Goal: Book appointment/travel/reservation

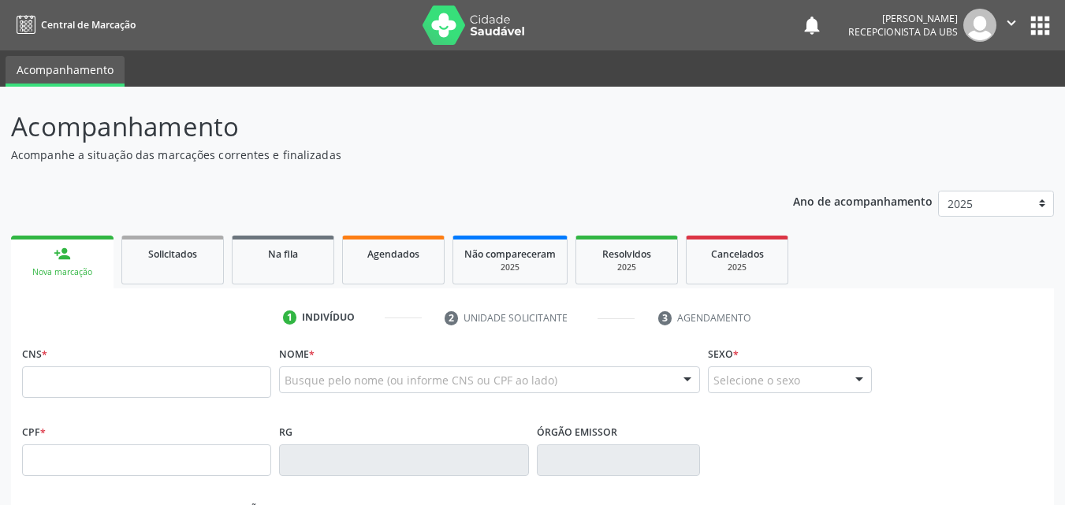
click at [66, 262] on link "person_add Nova marcação" at bounding box center [62, 262] width 102 height 53
click at [67, 262] on link "person_add Nova marcação" at bounding box center [62, 262] width 102 height 53
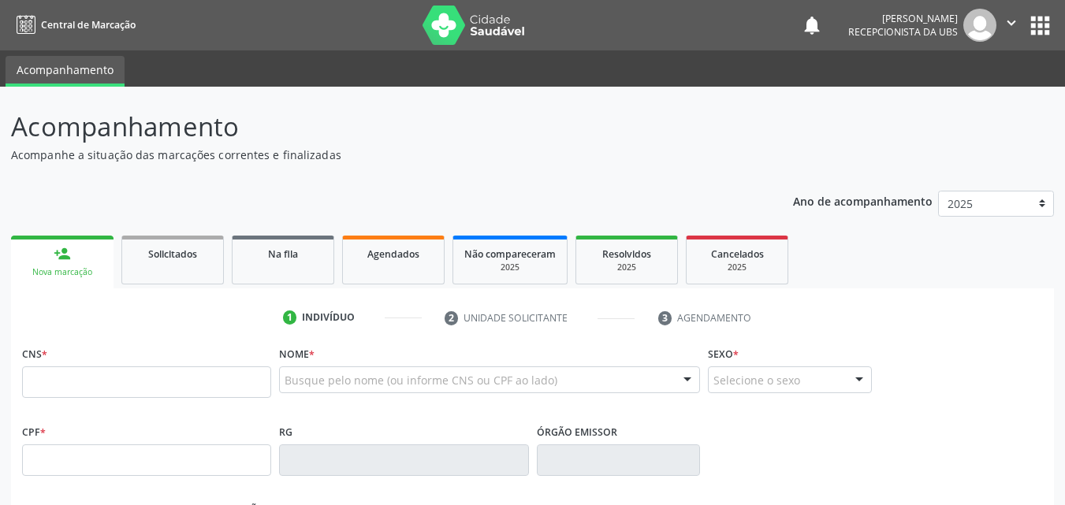
click at [67, 262] on link "person_add Nova marcação" at bounding box center [62, 262] width 102 height 53
click at [63, 374] on input "text" at bounding box center [146, 382] width 249 height 32
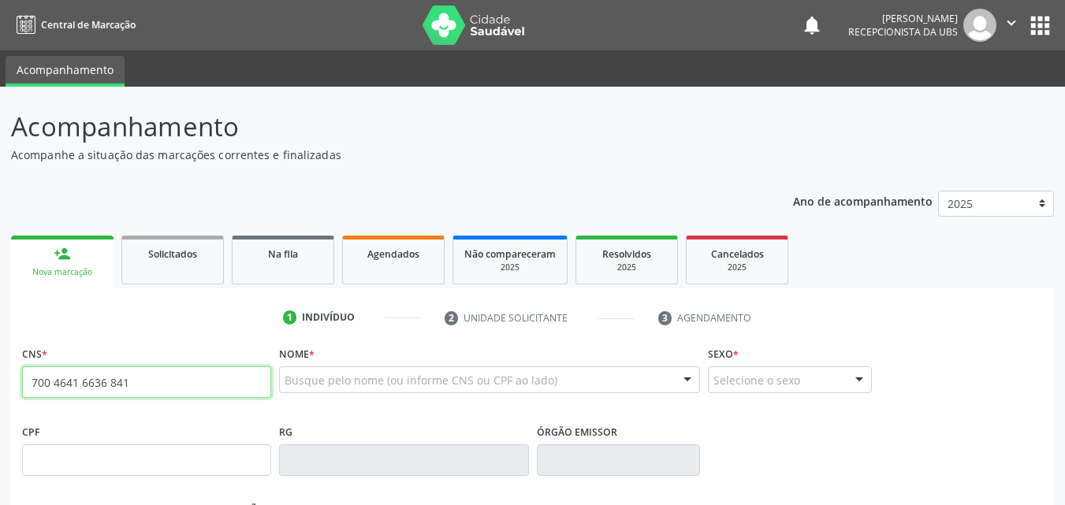
click at [135, 388] on input "700 4641 6636 841" at bounding box center [146, 382] width 249 height 32
type input "700 4064 1663 6841"
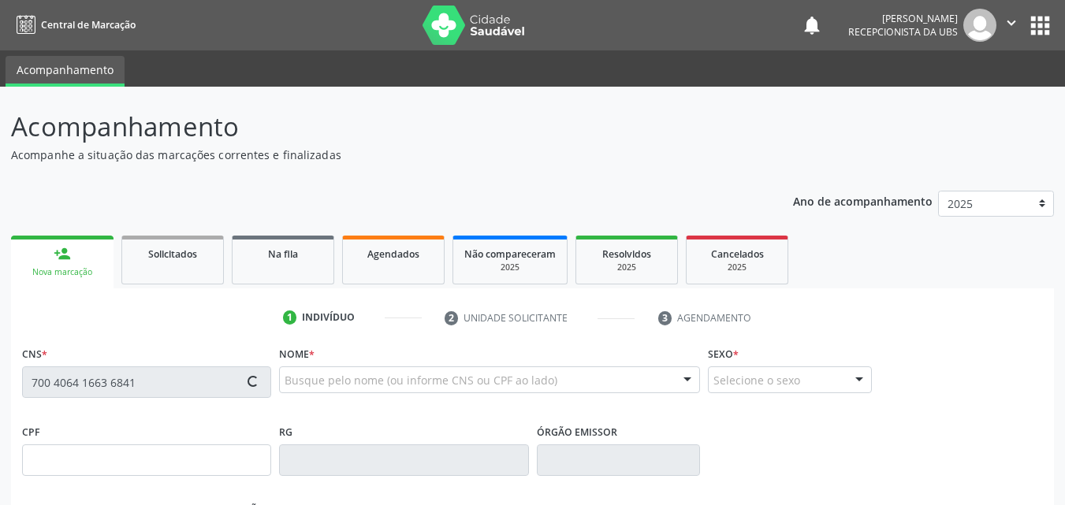
type input "029.933.364-79"
type input "[DATE]"
type input "[PERSON_NAME]"
type input "[PHONE_NUMBER]"
type input "611"
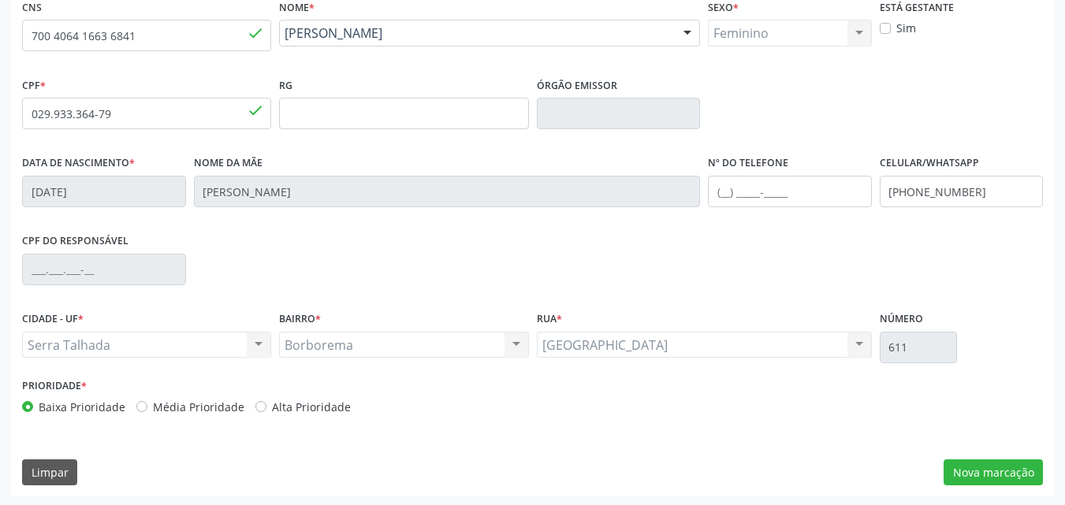
scroll to position [349, 0]
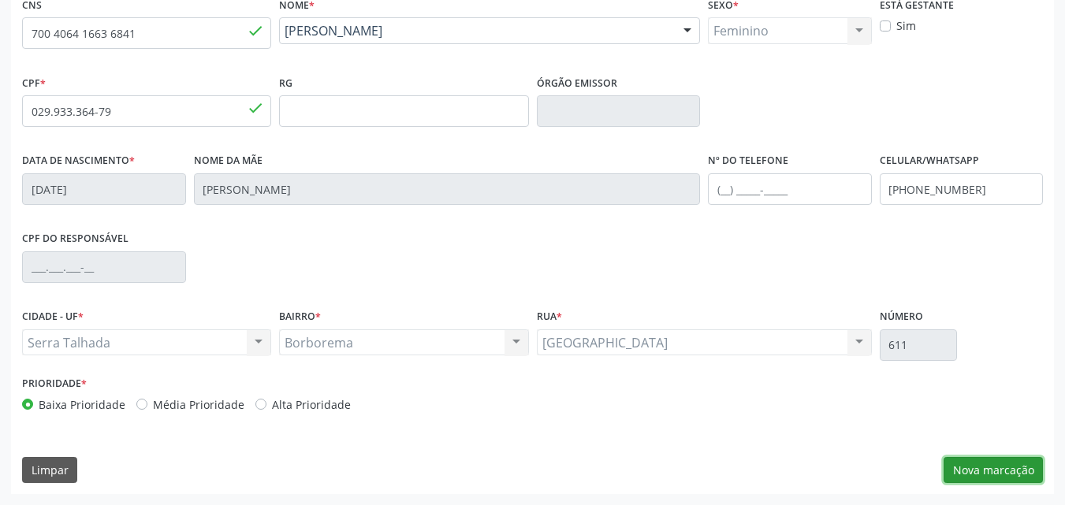
click at [958, 463] on button "Nova marcação" at bounding box center [992, 470] width 99 height 27
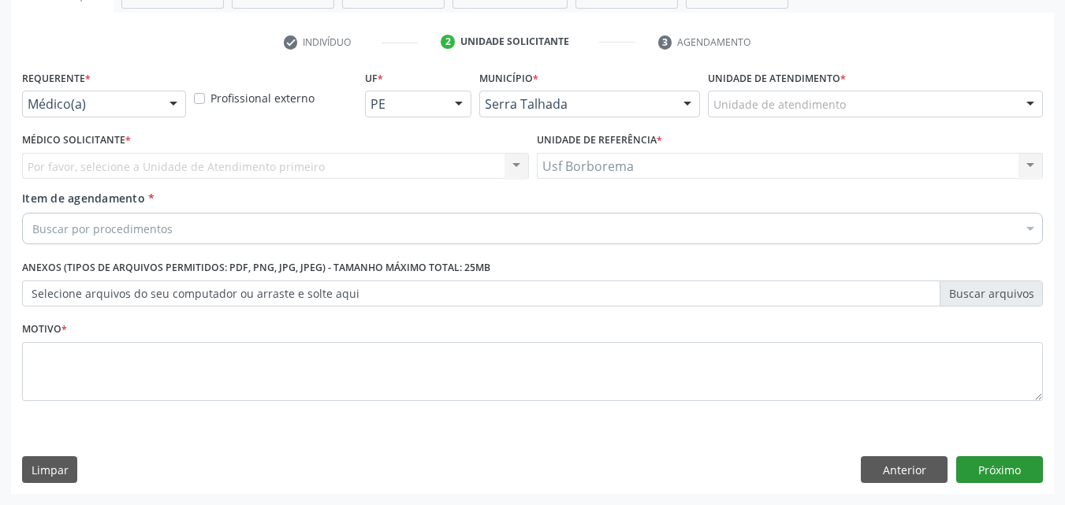
scroll to position [276, 0]
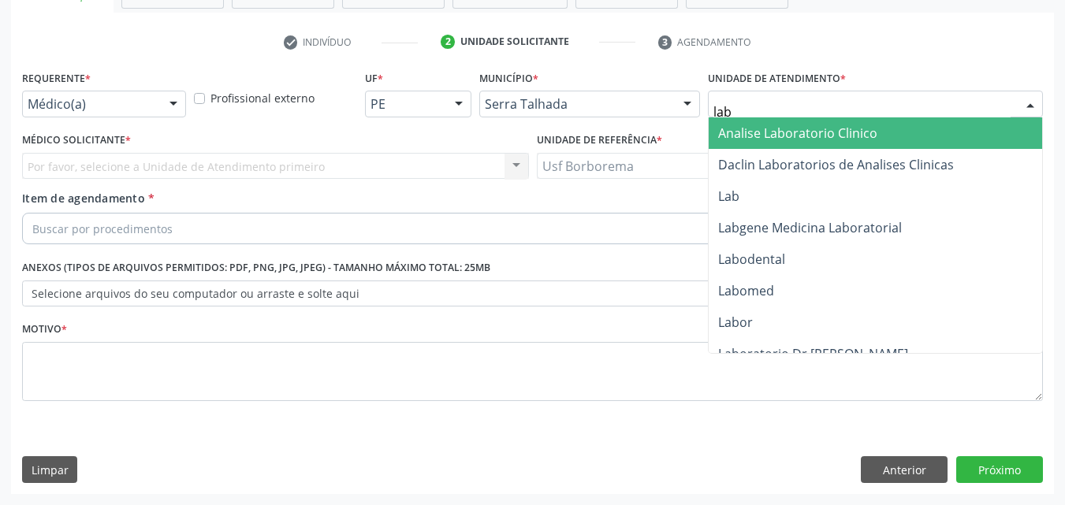
type input "labg"
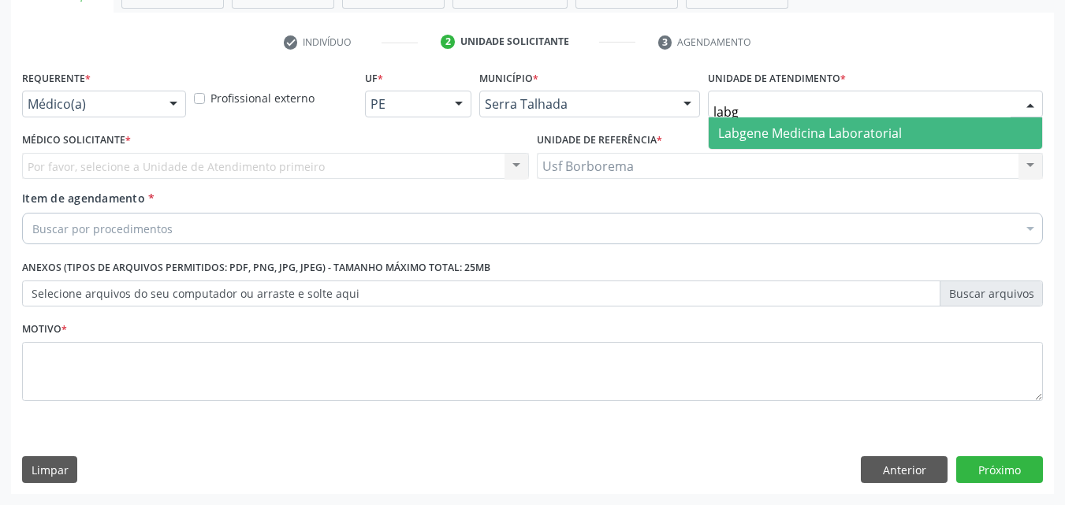
click at [747, 130] on span "Labgene Medicina Laboratorial" at bounding box center [810, 133] width 184 height 17
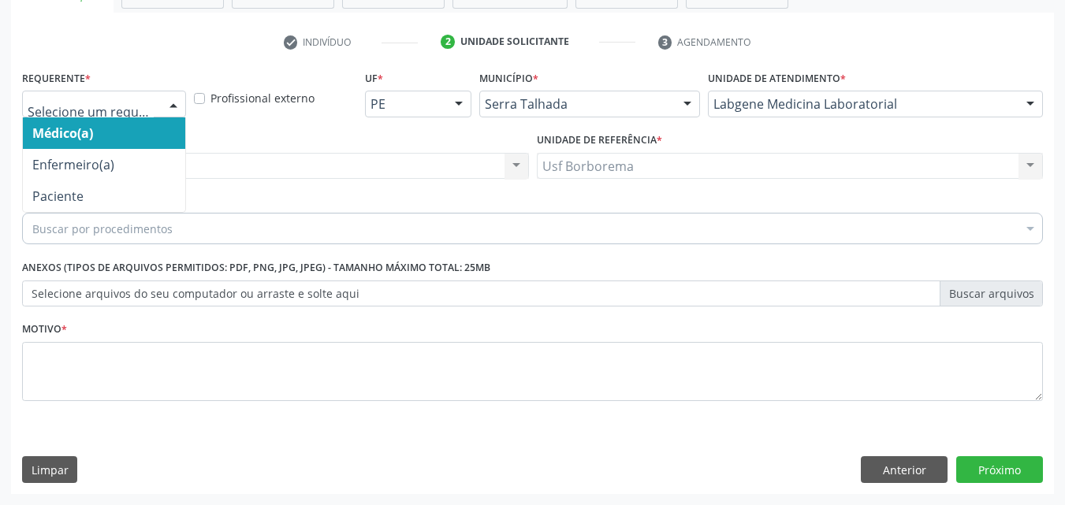
click at [125, 92] on div at bounding box center [104, 104] width 164 height 27
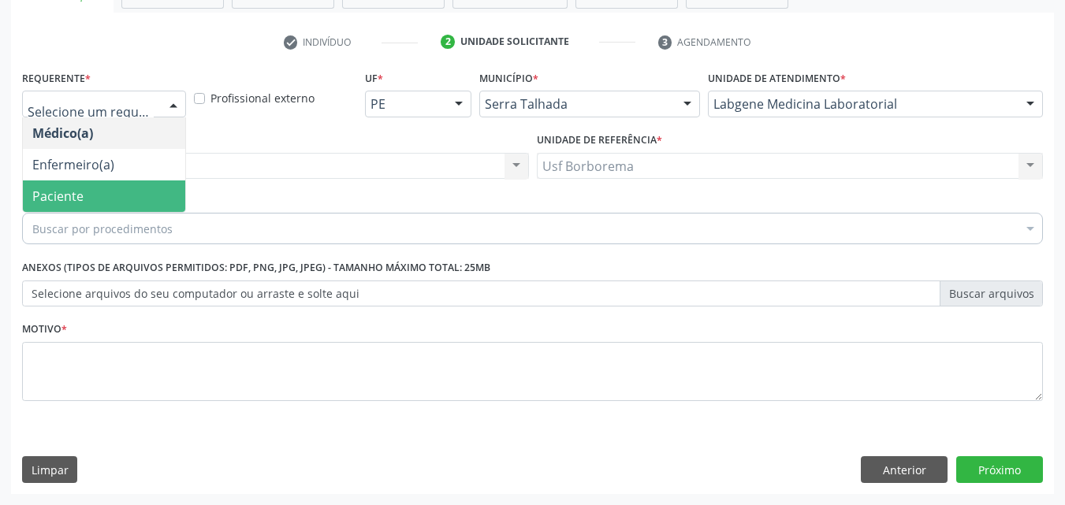
click at [112, 197] on span "Paciente" at bounding box center [104, 196] width 162 height 32
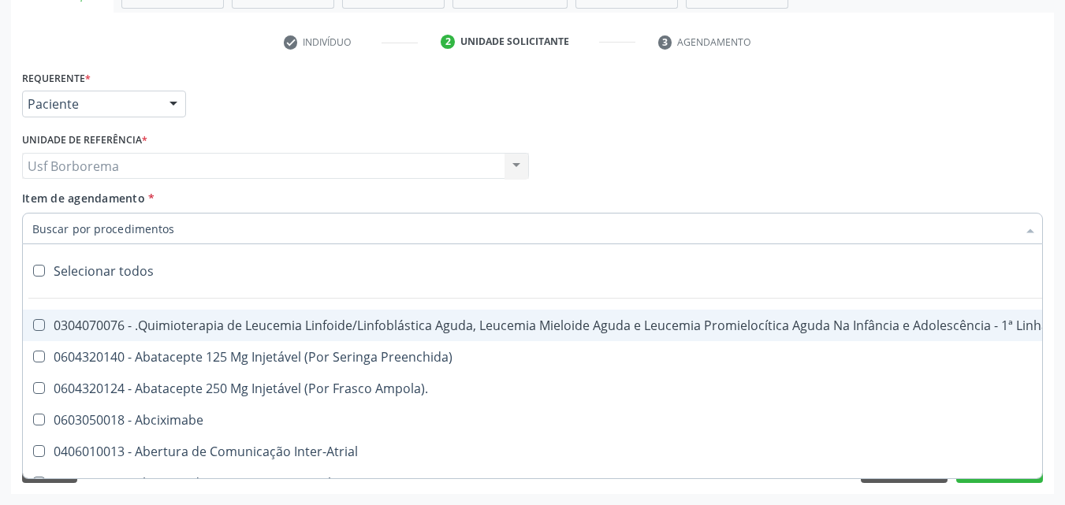
click at [136, 227] on input "Item de agendamento *" at bounding box center [524, 229] width 984 height 32
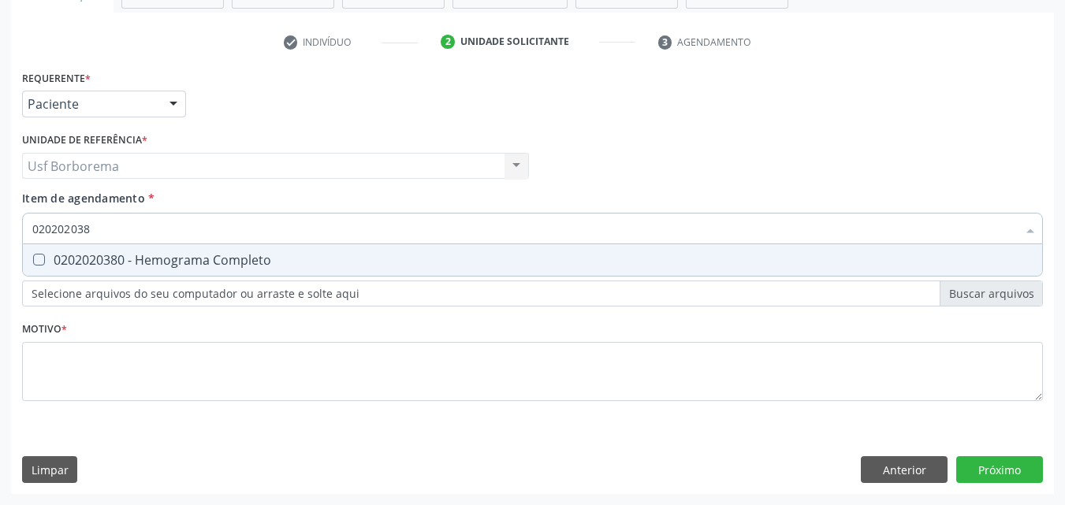
type input "0202020380"
click at [39, 252] on span "0202020380 - Hemograma Completo" at bounding box center [532, 260] width 1019 height 32
checkbox Completo "true"
click at [167, 225] on input "0202020380" at bounding box center [524, 229] width 984 height 32
type input "02020203"
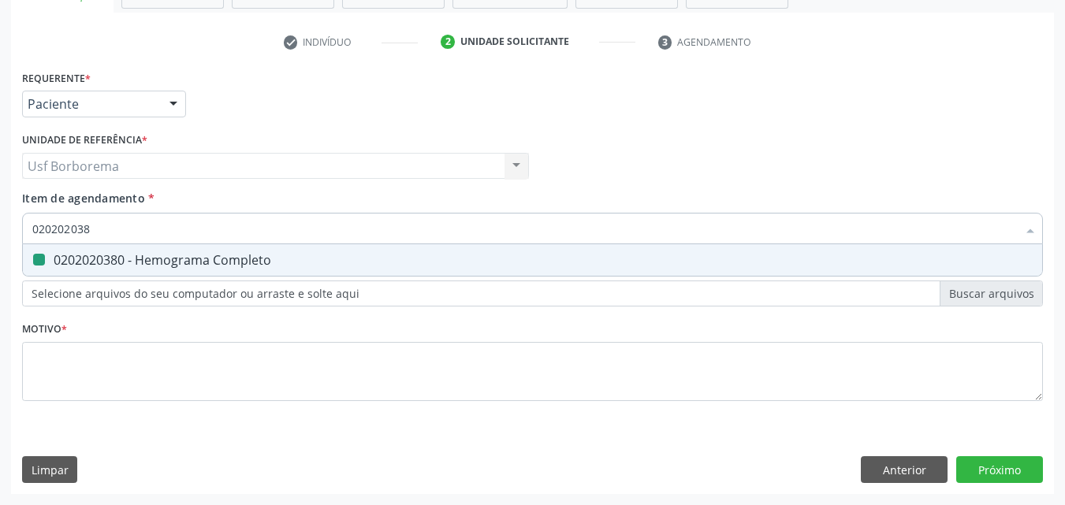
checkbox Completo "false"
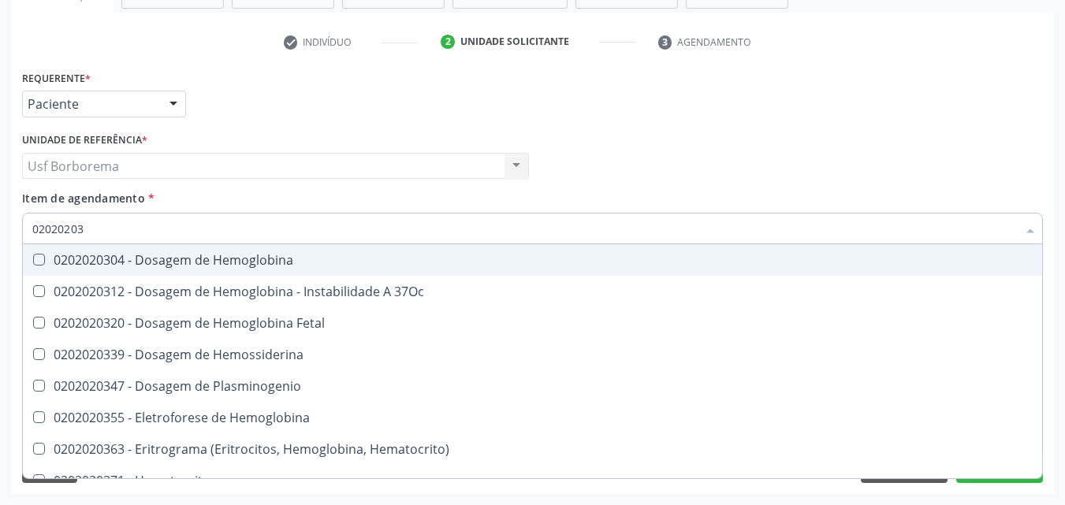
type input "0202020"
checkbox Completo "false"
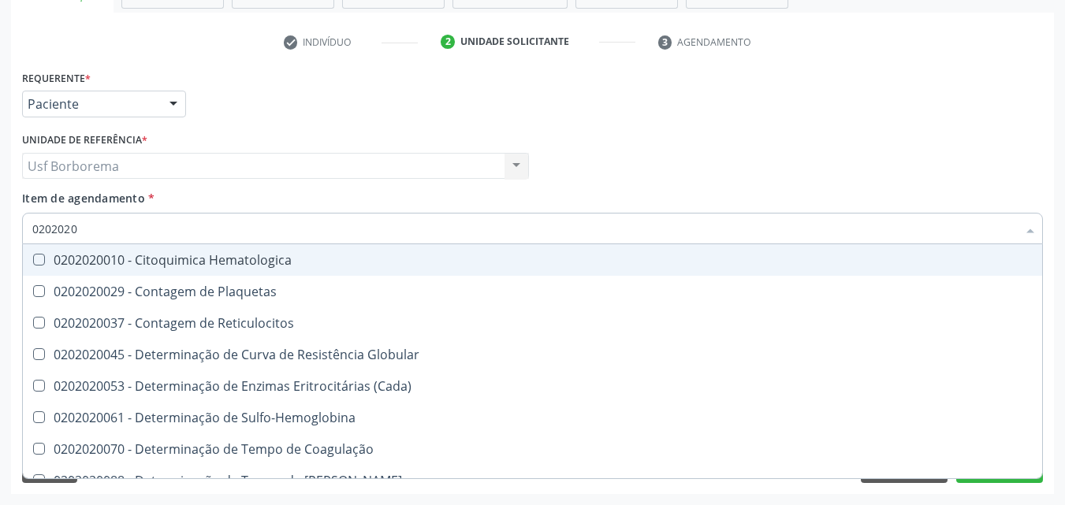
type input "020202"
checkbox Completo "false"
checkbox Leucograma "true"
type input "02020"
checkbox Completo "false"
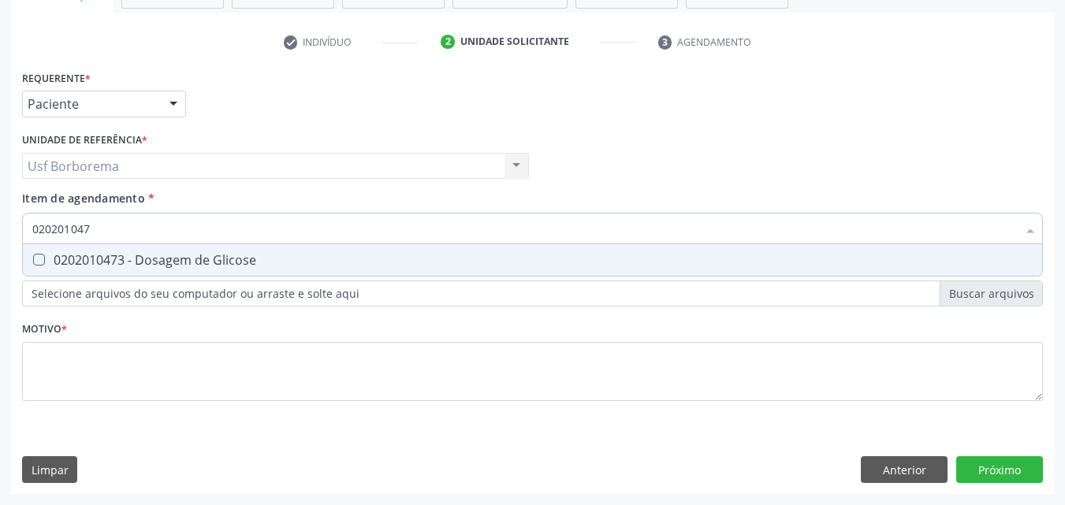
type input "0202010473"
click at [165, 254] on div "0202010473 - Dosagem de Glicose" at bounding box center [532, 260] width 1000 height 13
checkbox Glicose "true"
click at [162, 226] on input "0202010473" at bounding box center [524, 229] width 984 height 32
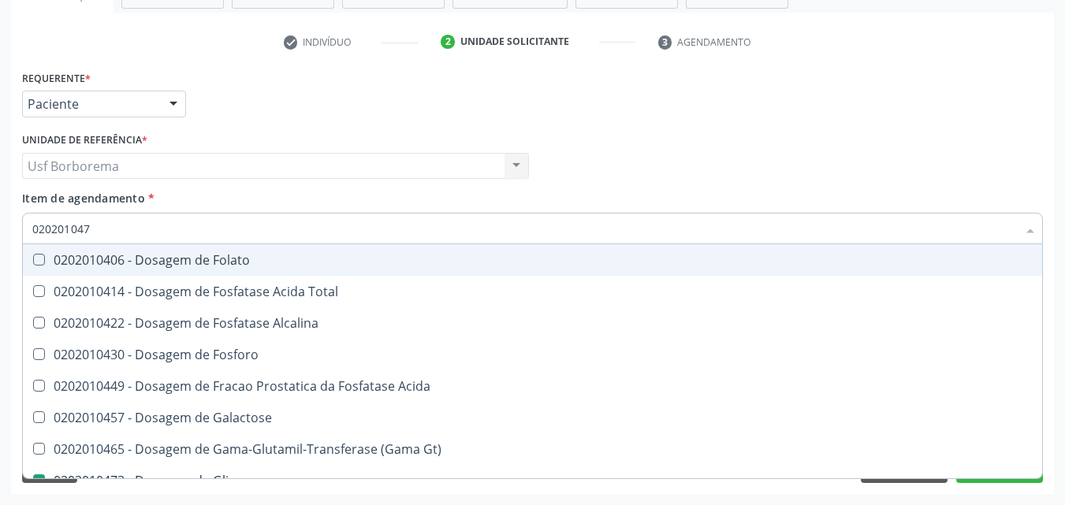
type input "02020104"
checkbox Folato "false"
type input "0202010"
checkbox Glicose "false"
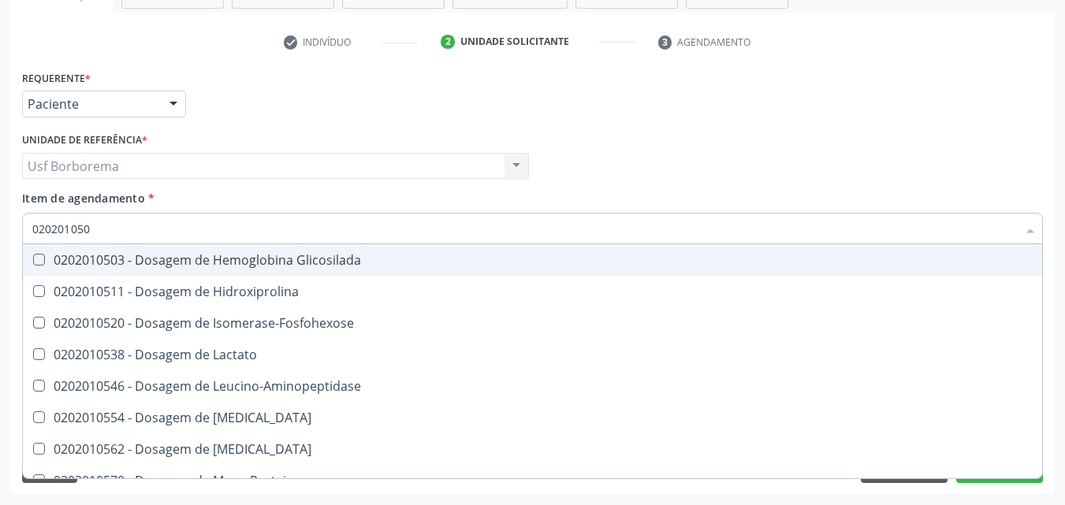
type input "0202010503"
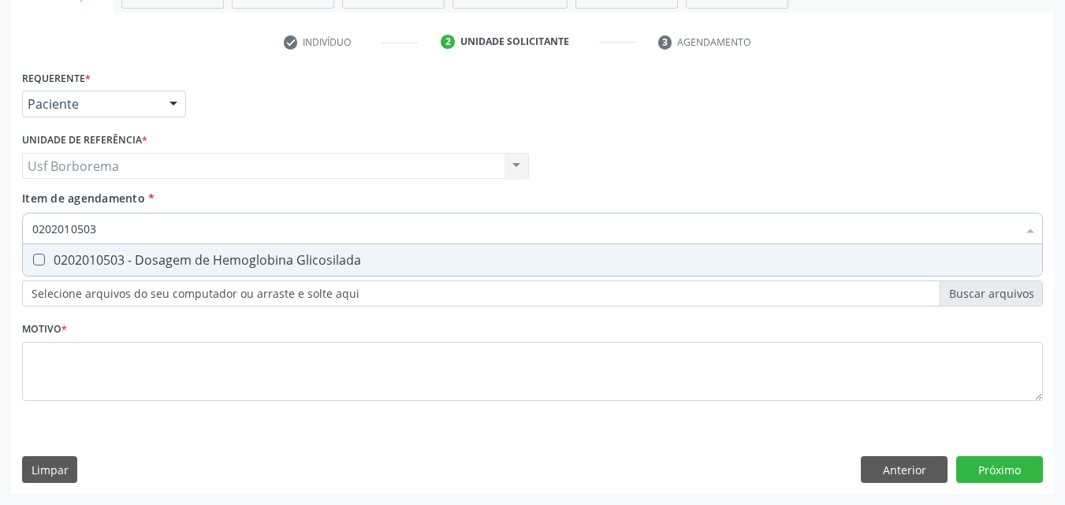
click at [166, 259] on div "0202010503 - Dosagem de Hemoglobina Glicosilada" at bounding box center [532, 260] width 1000 height 13
checkbox Glicosilada "true"
click at [129, 219] on input "0202010503" at bounding box center [524, 229] width 984 height 32
type input "0202010"
checkbox Glicosilada "false"
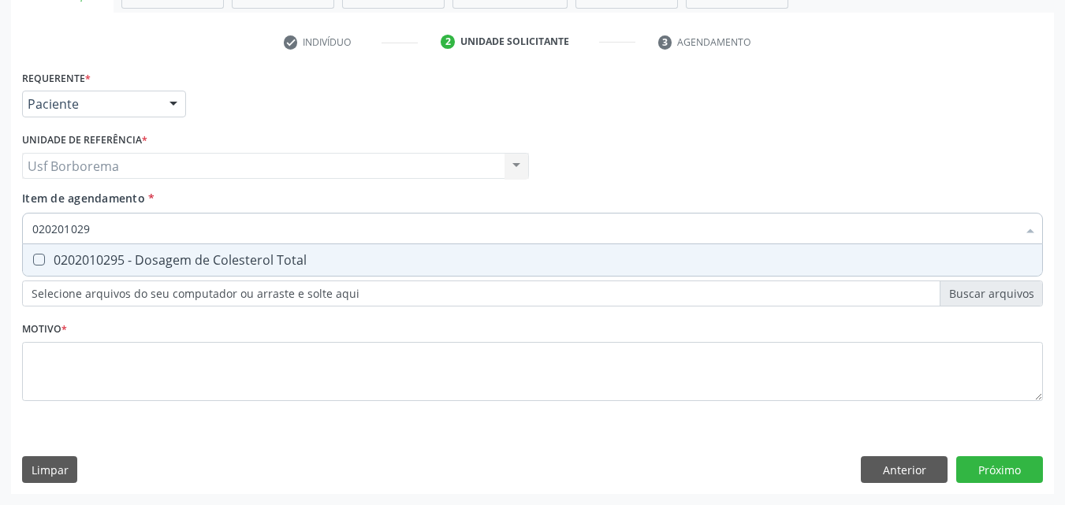
type input "0202010295"
click at [116, 250] on span "0202010295 - Dosagem de Colesterol Total" at bounding box center [532, 260] width 1019 height 32
checkbox Total "true"
click at [121, 228] on input "0202010295" at bounding box center [524, 229] width 984 height 32
type input "02020102"
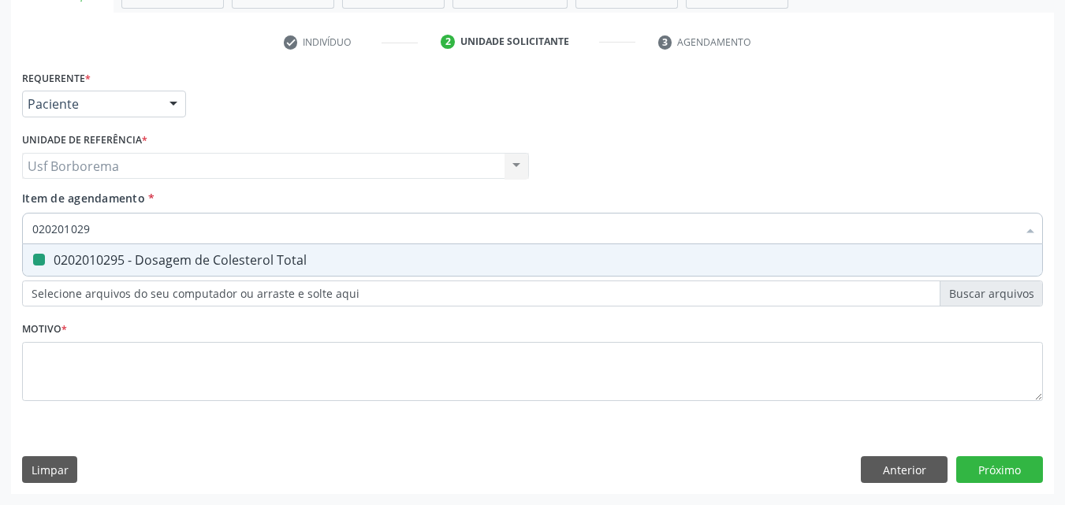
checkbox Total "false"
type input "0202010279"
click at [122, 262] on div "0202010279 - Dosagem de Colesterol Hdl" at bounding box center [532, 260] width 1000 height 13
checkbox Hdl "true"
click at [121, 222] on input "0202010279" at bounding box center [524, 229] width 984 height 32
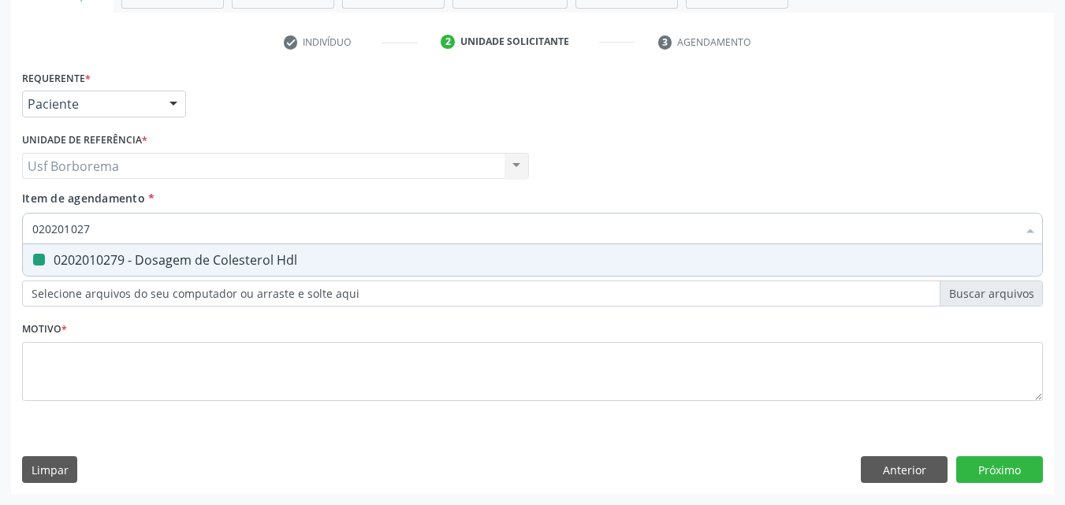
type input "02020102"
checkbox Hdl "false"
type input "0202010287"
click at [119, 254] on div "0202010287 - Dosagem de Colesterol Ldl" at bounding box center [532, 260] width 1000 height 13
checkbox Ldl "true"
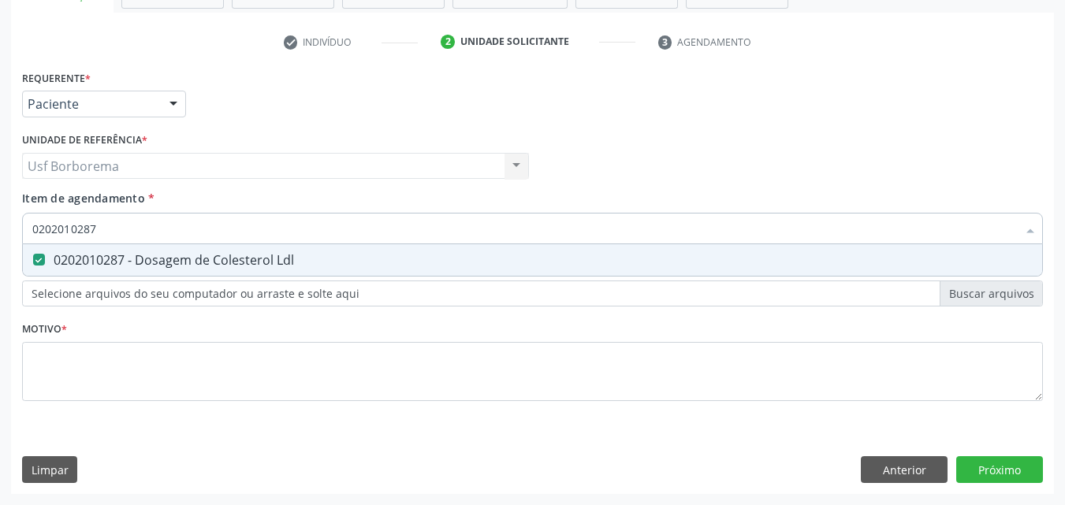
click at [121, 232] on input "0202010287" at bounding box center [524, 229] width 984 height 32
type input "02020102"
checkbox Ldl "false"
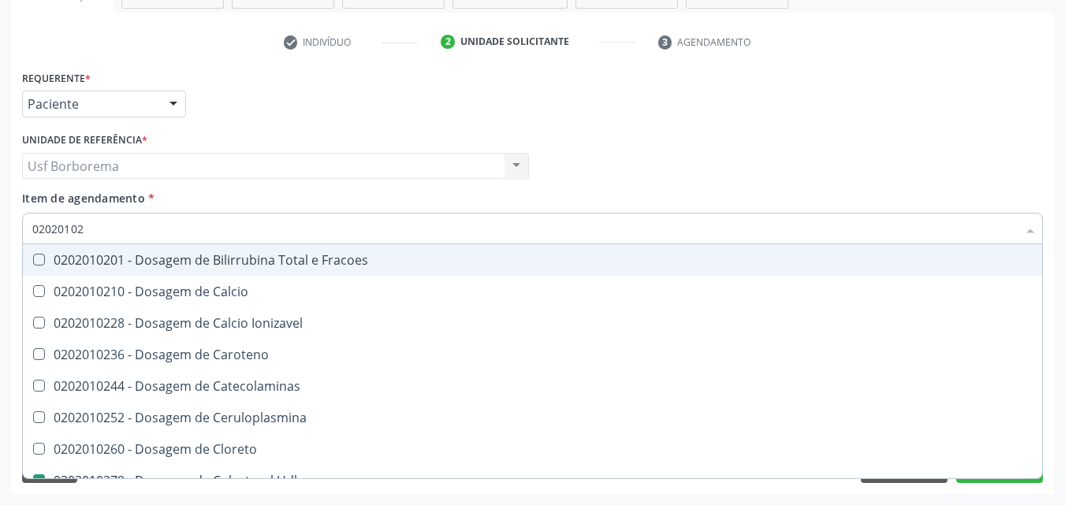
type input "0202010"
checkbox Hdl "false"
checkbox Ldl "false"
checkbox Total "false"
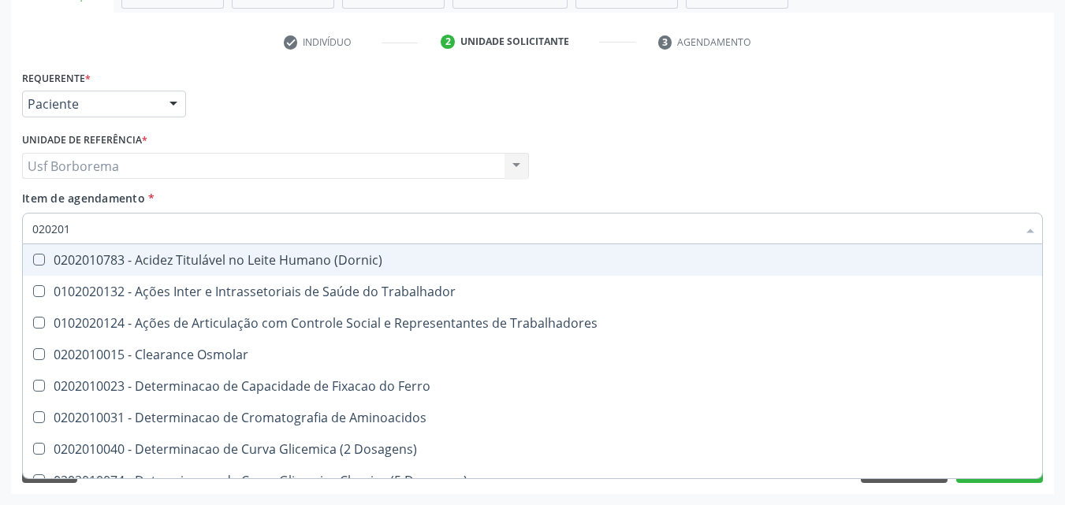
type input "02020"
checkbox Hdl "false"
checkbox Ldl "false"
checkbox Total "false"
checkbox Glicose "false"
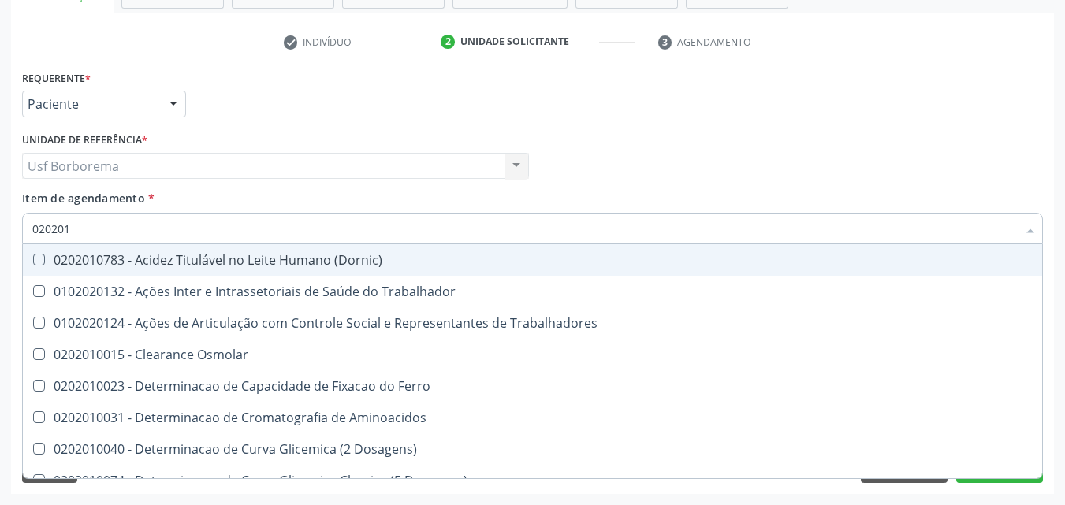
checkbox Glicosilada "false"
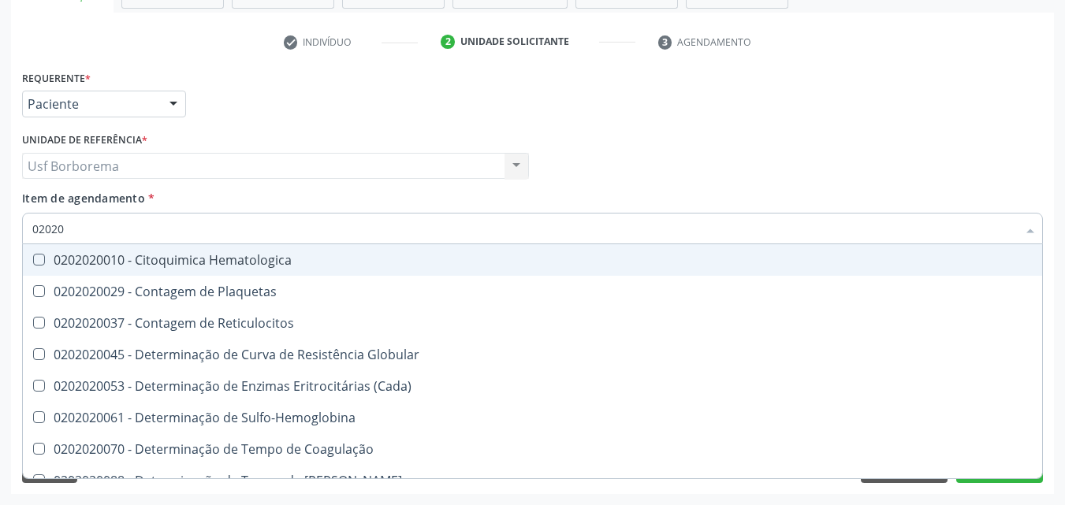
type input "020202"
checkbox Completo "true"
type input "02020"
checkbox Completo "false"
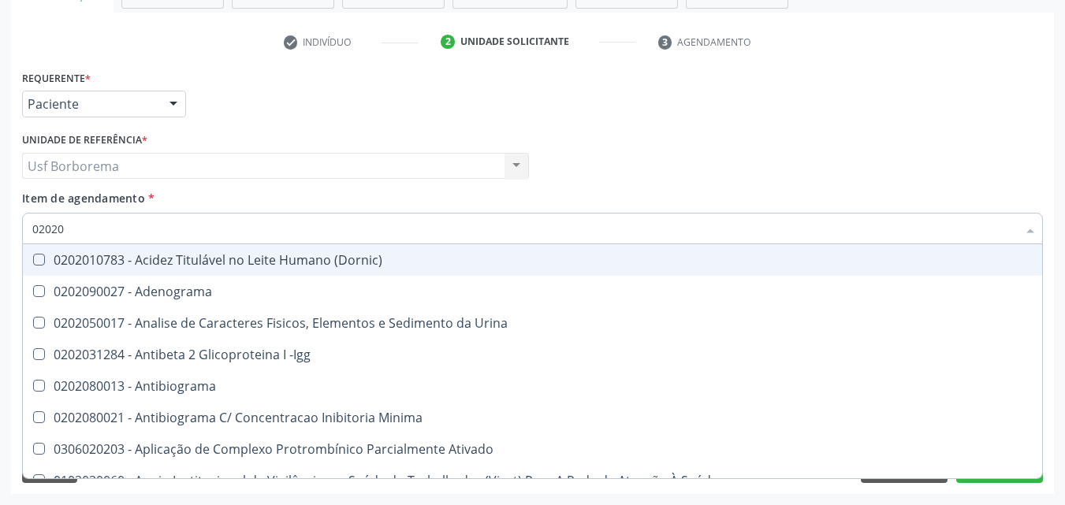
type input "020201"
checkbox \(Pos-Pasteurização\) "true"
checkbox Molecular "true"
checkbox Parceria\) "true"
checkbox T3 "true"
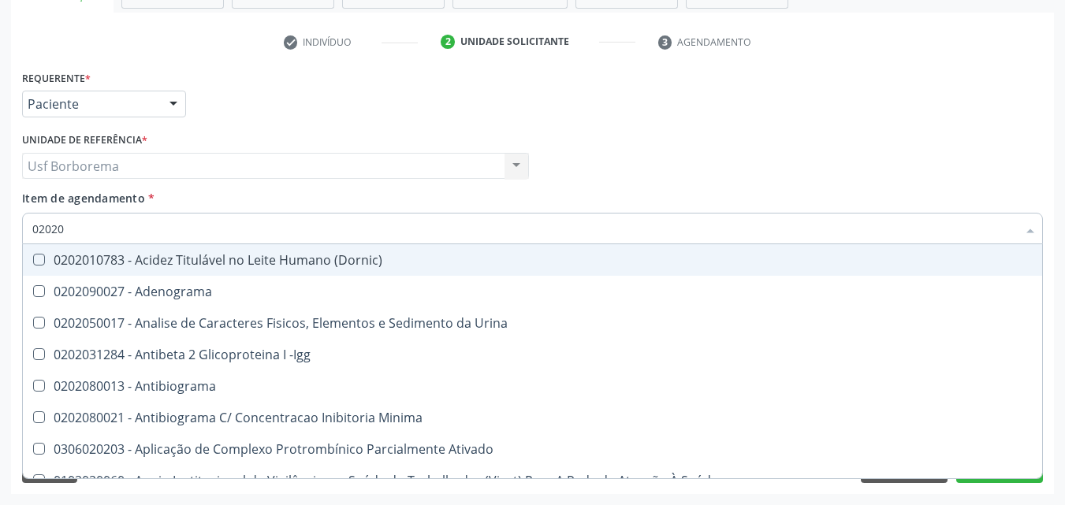
checkbox Coagulação "true"
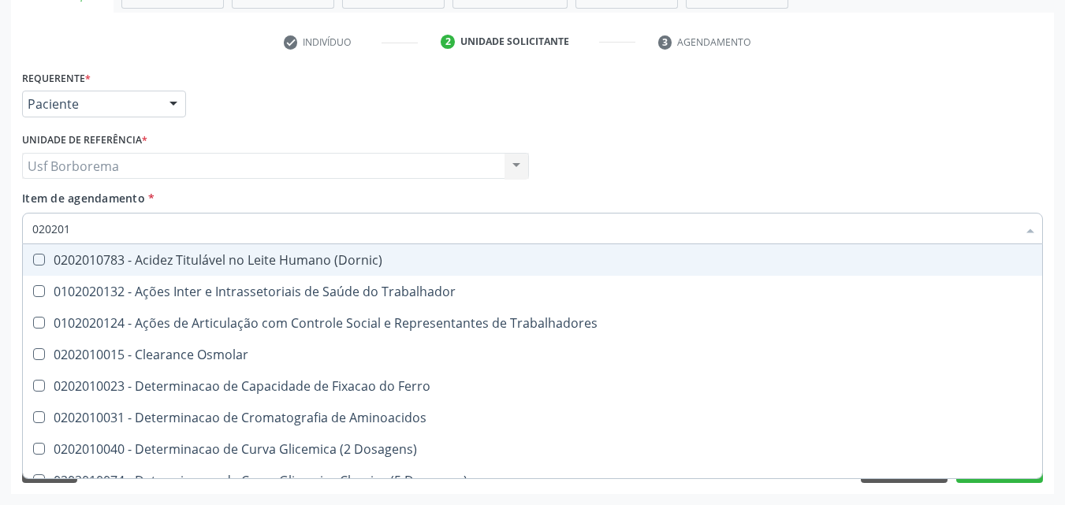
type input "0202010"
checkbox Circulante "true"
checkbox III "true"
checkbox Fracoes "true"
checkbox Hdl "false"
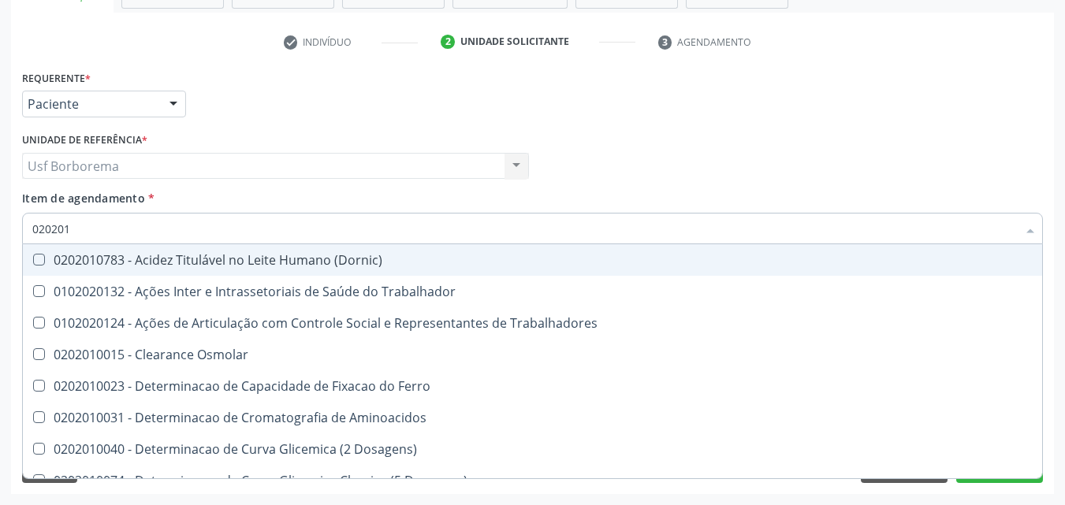
checkbox Ldl "false"
checkbox Total "false"
checkbox II "true"
checkbox Serico "true"
checkbox Glicose "false"
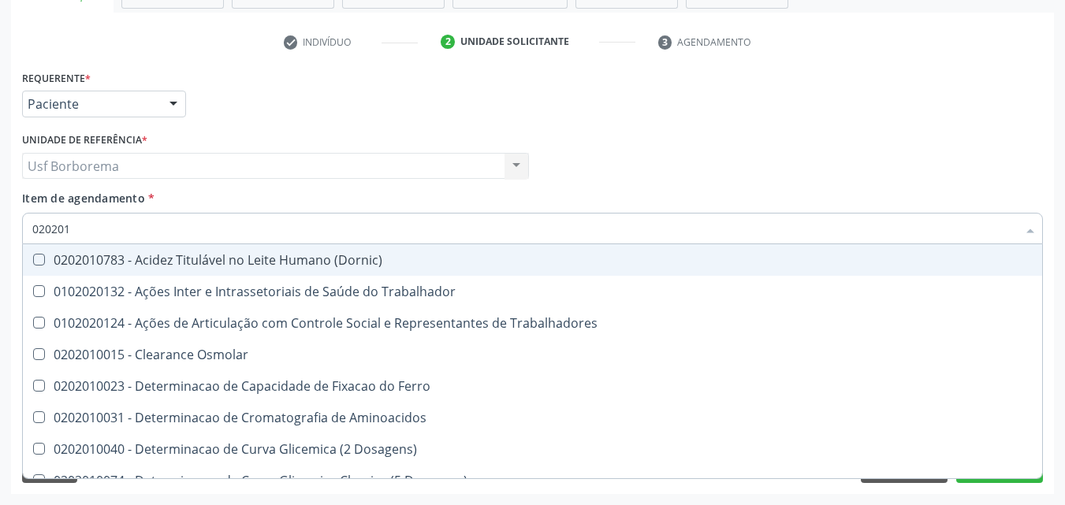
checkbox Glicosilada "false"
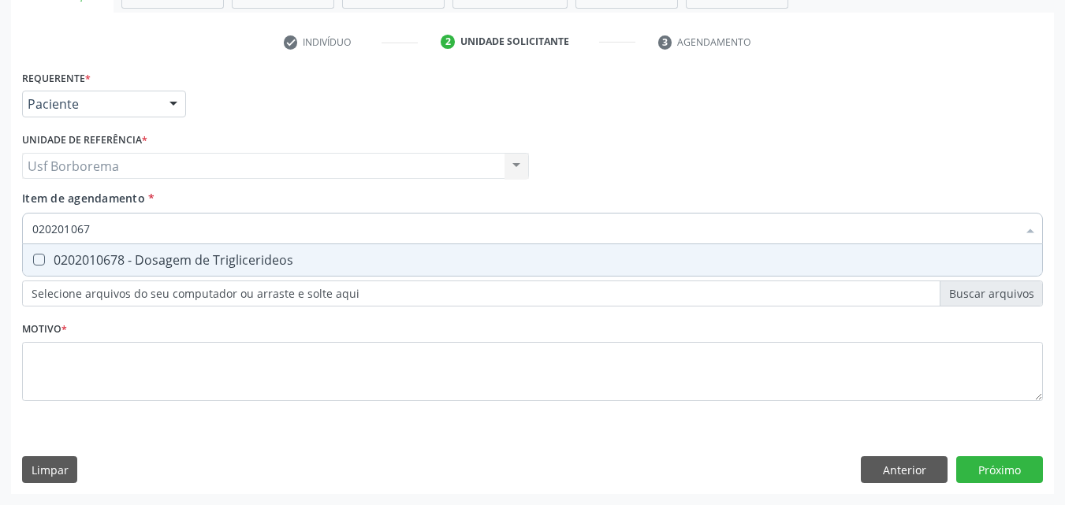
type input "0202010678"
click at [140, 257] on div "0202010678 - Dosagem de Triglicerideos" at bounding box center [532, 260] width 1000 height 13
checkbox Triglicerideos "true"
click at [134, 235] on input "0202010678" at bounding box center [524, 229] width 984 height 32
click at [133, 225] on input "0202010678" at bounding box center [524, 229] width 984 height 32
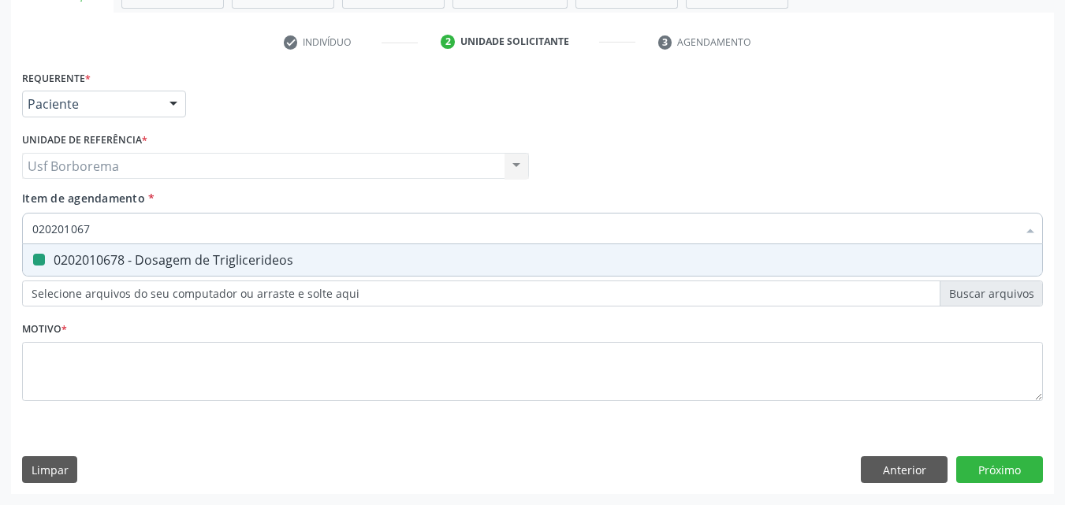
type input "02020106"
checkbox Triglicerideos "false"
type input "0202010694"
click at [136, 257] on div "0202010694 - Dosagem de [PERSON_NAME]" at bounding box center [532, 260] width 1000 height 13
checkbox Ureia "true"
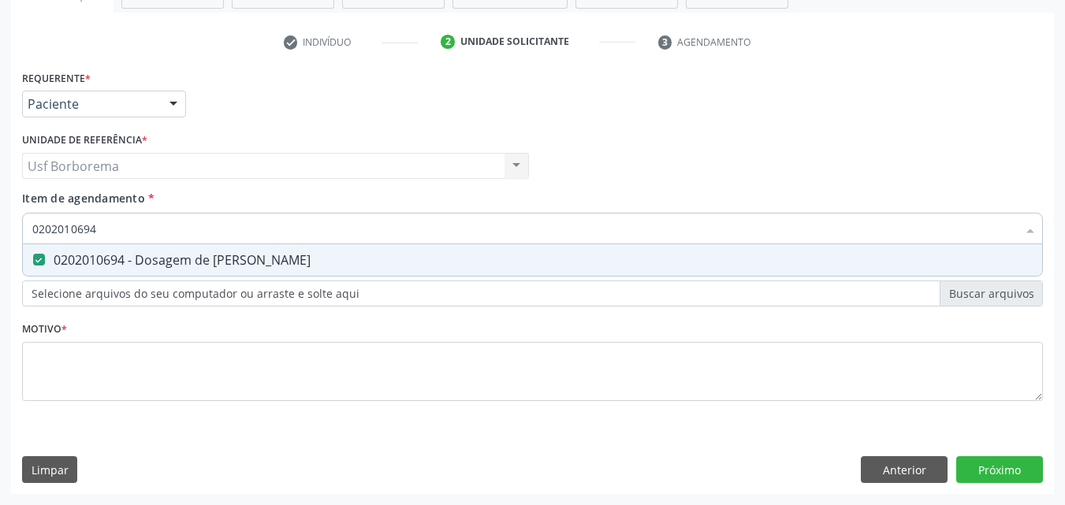
click at [127, 230] on input "0202010694" at bounding box center [524, 229] width 984 height 32
type input "02020106"
checkbox Ureia "false"
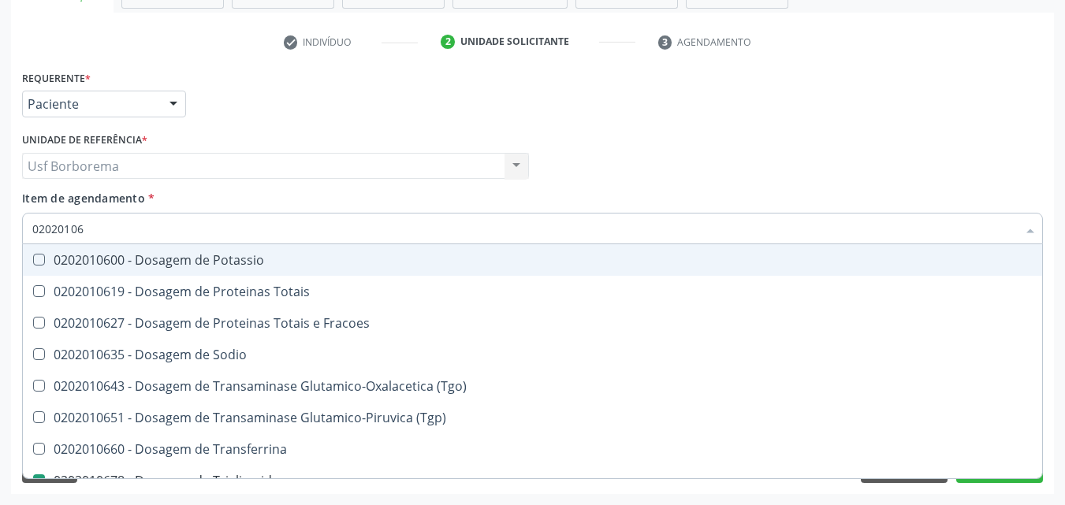
type input "0202010"
checkbox Triglicerideos "false"
checkbox Ureia "false"
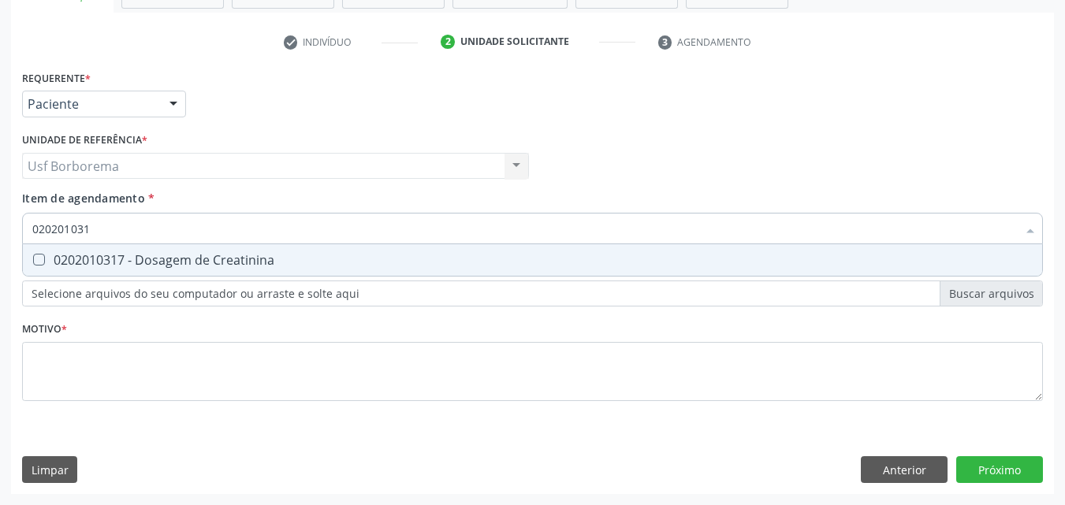
type input "0202010317"
click at [132, 260] on div "0202010317 - Dosagem de Creatinina" at bounding box center [532, 260] width 1000 height 13
checkbox Creatinina "true"
click at [143, 225] on input "0202010317" at bounding box center [524, 229] width 984 height 32
type input "02020103"
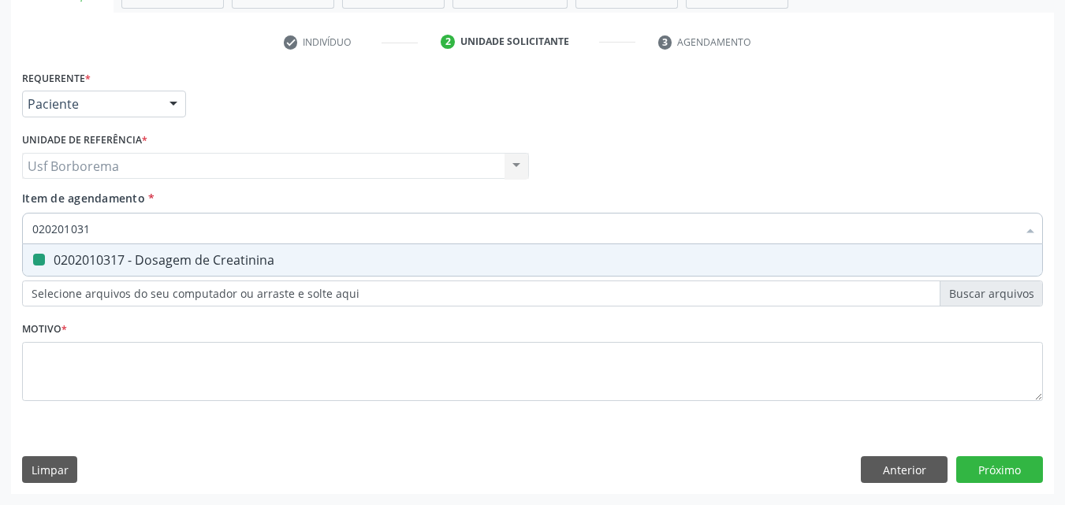
checkbox Creatinina "false"
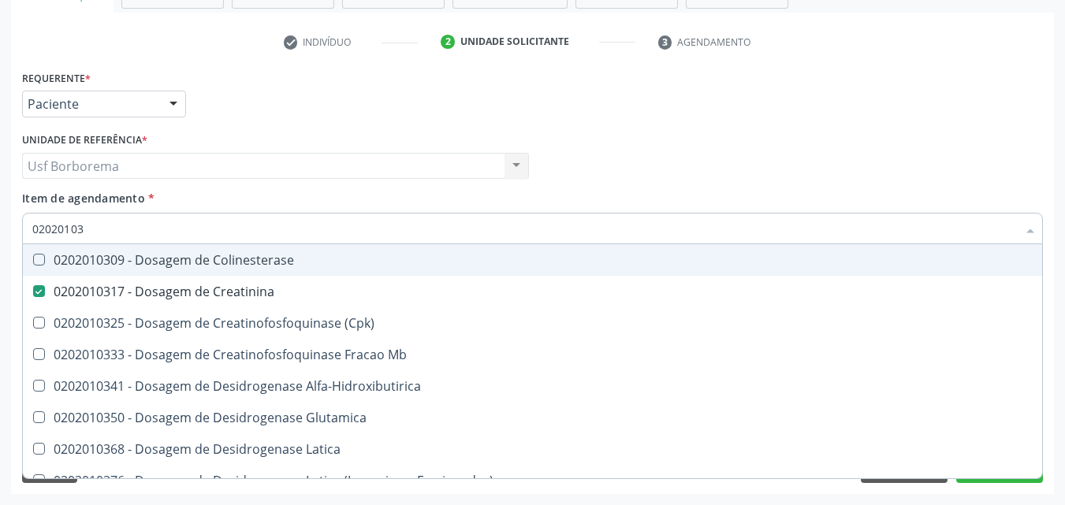
type input "0202010"
checkbox Creatinina "false"
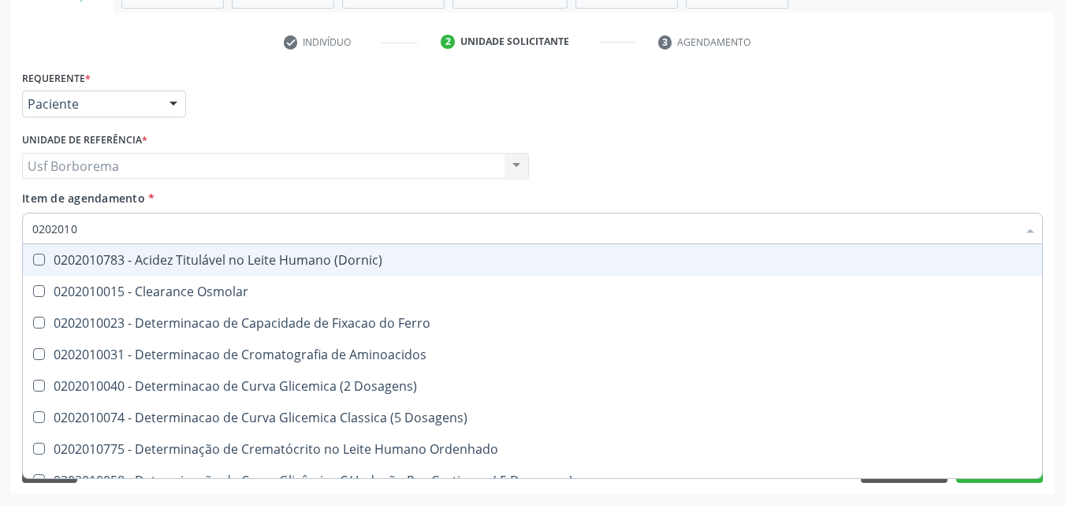
type input "02020106"
checkbox Dosagens\) "true"
checkbox Osmolaridade "true"
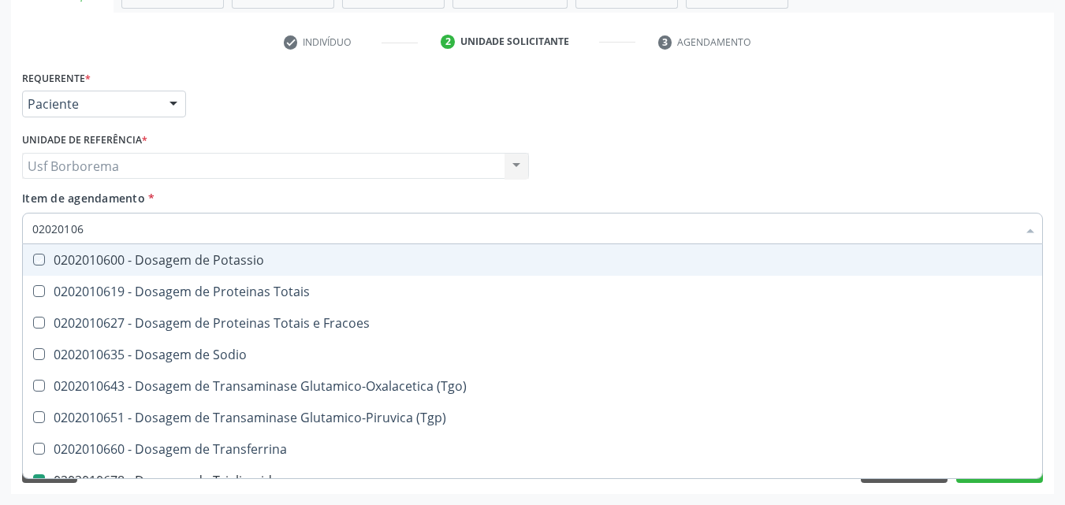
type input "020201069"
checkbox Potassio "true"
type input "02020106"
checkbox Potassio "false"
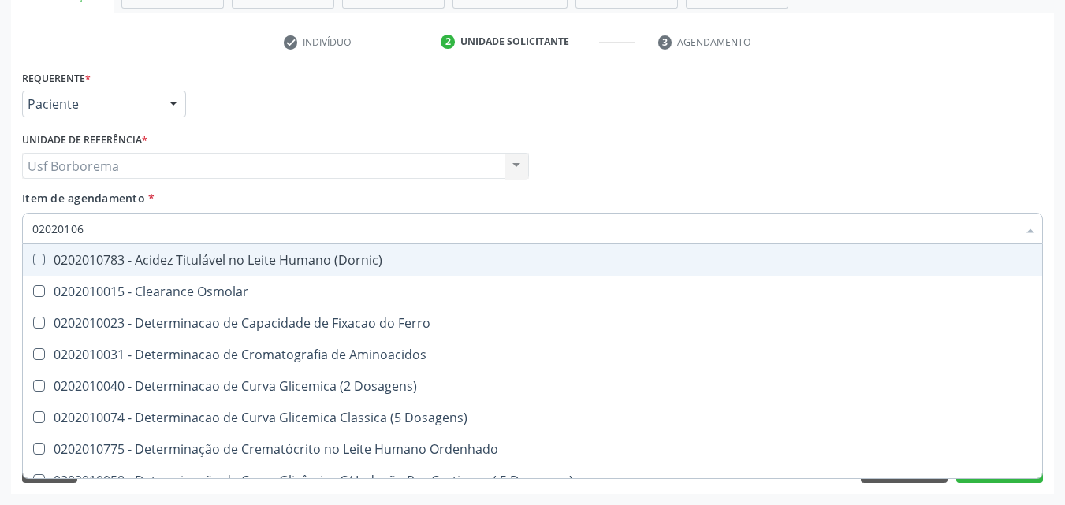
type input "0202010"
checkbox Dosagens\) "false"
checkbox Osmolaridade "false"
type input "02020106"
checkbox Dosagens\) "true"
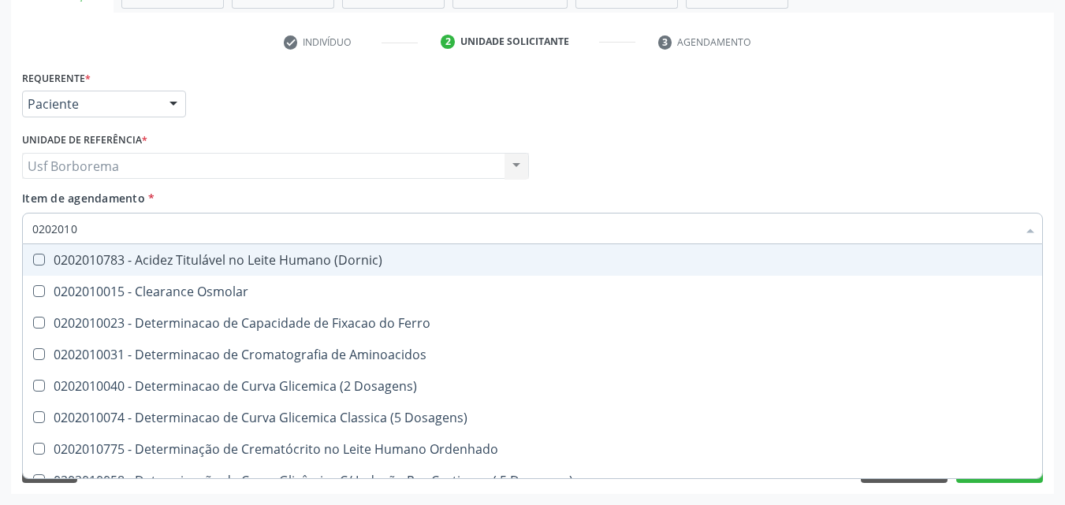
checkbox Osmolaridade "true"
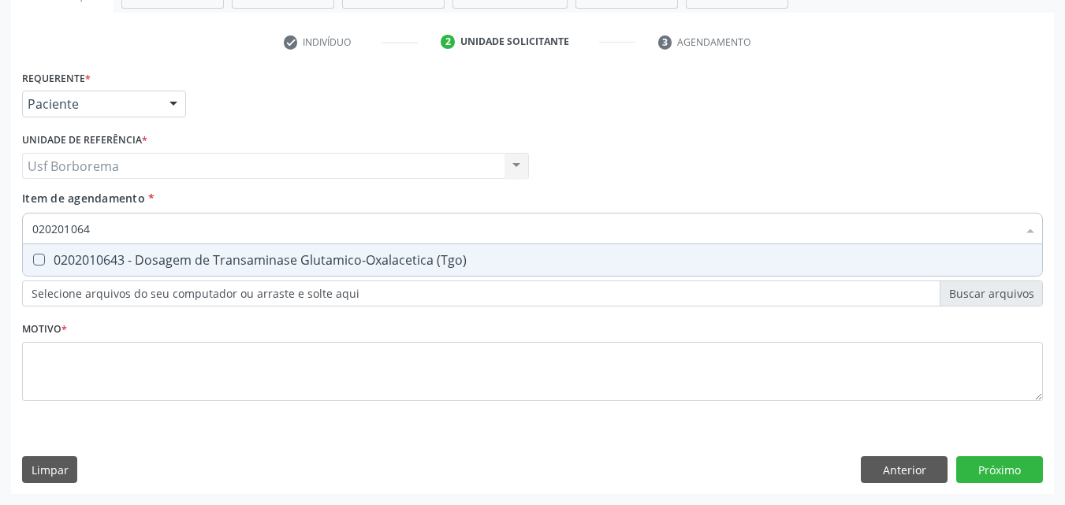
type input "0202010643"
drag, startPoint x: 182, startPoint y: 252, endPoint x: 176, endPoint y: 237, distance: 16.2
click at [181, 254] on div "0202010643 - Dosagem de Transaminase Glutamico-Oxalacetica (Tgo)" at bounding box center [532, 260] width 1000 height 13
checkbox \(Tgo\) "true"
click at [176, 236] on input "0202010643" at bounding box center [524, 229] width 984 height 32
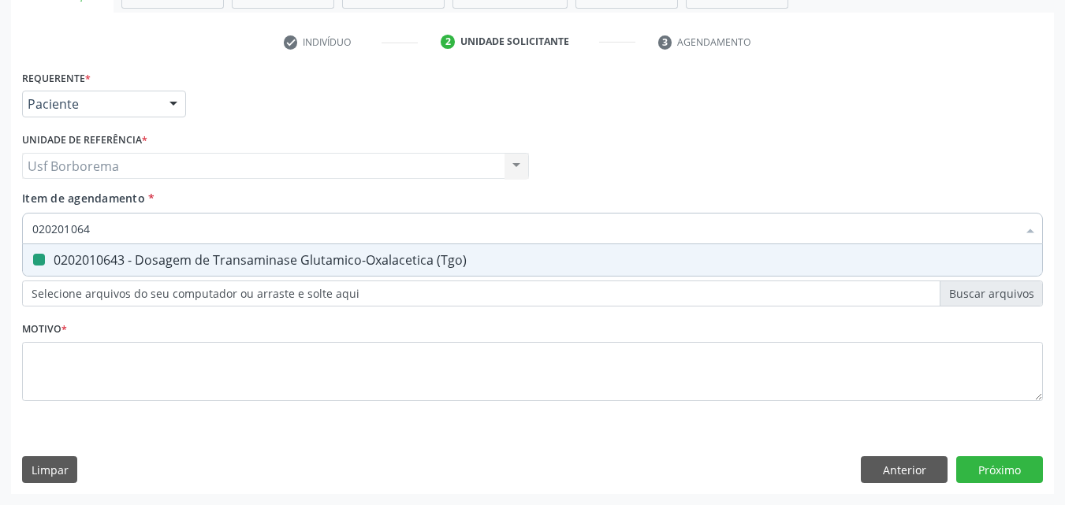
type input "02020106"
checkbox \(Tgo\) "false"
type input "0202010651"
click at [165, 254] on div "0202010651 - Dosagem de Transaminase Glutamico-Piruvica (Tgp)" at bounding box center [532, 260] width 1000 height 13
checkbox \(Tgp\) "true"
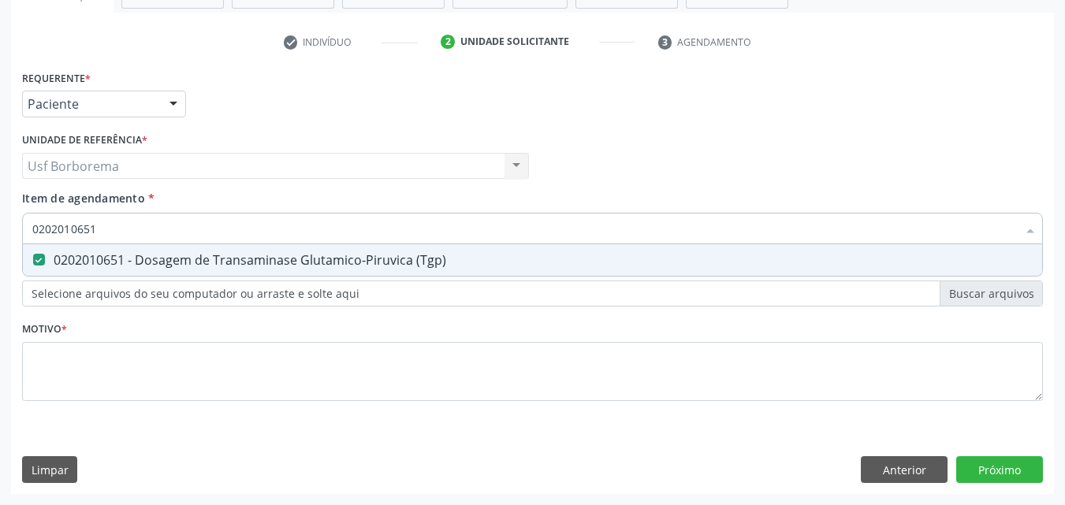
click at [158, 229] on input "0202010651" at bounding box center [524, 229] width 984 height 32
type input "02020106"
checkbox \(Tgp\) "false"
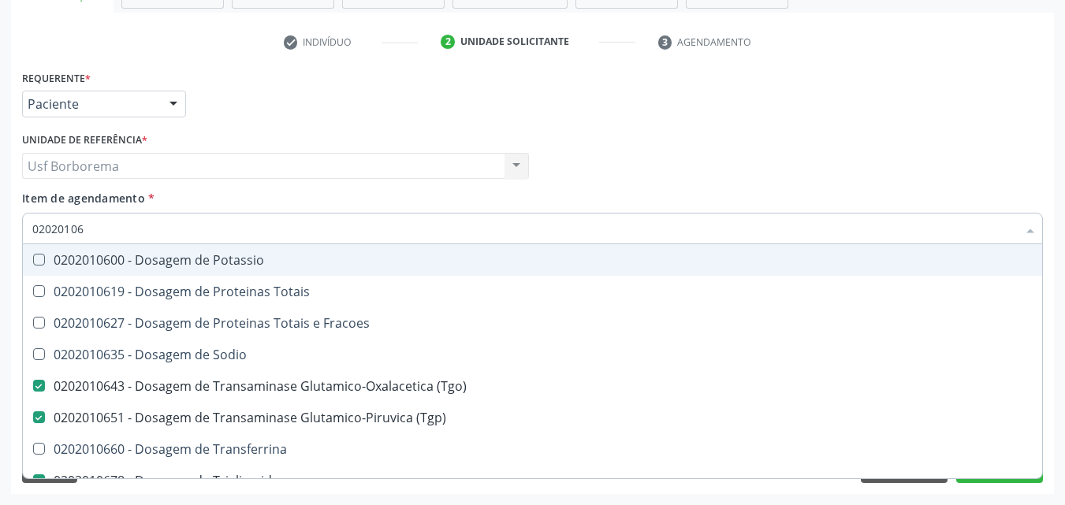
type input "0202010"
checkbox \(Tgo\) "false"
checkbox \(Tgp\) "false"
checkbox Triglicerideos "false"
checkbox Ureia "false"
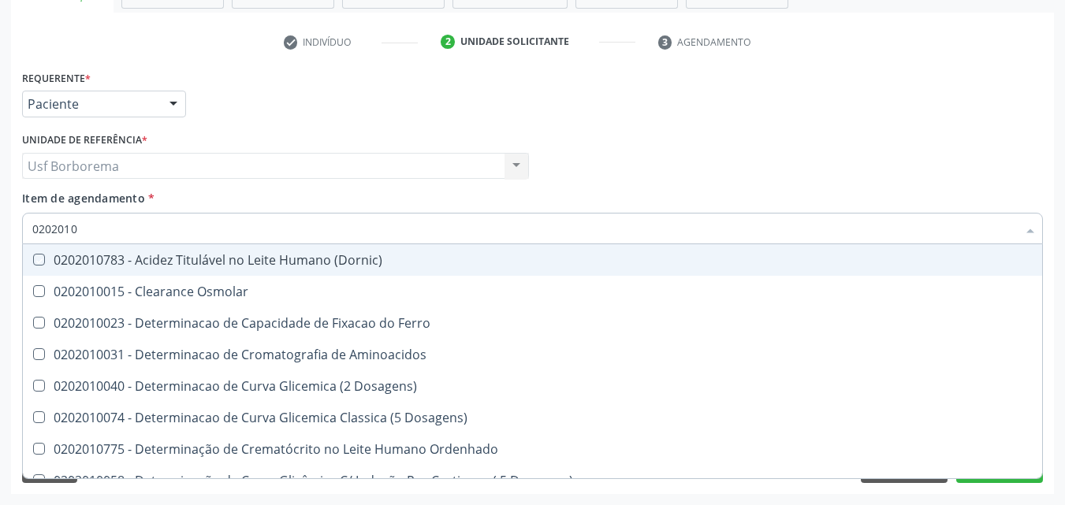
type input "02020105"
checkbox \(Dornic\) "true"
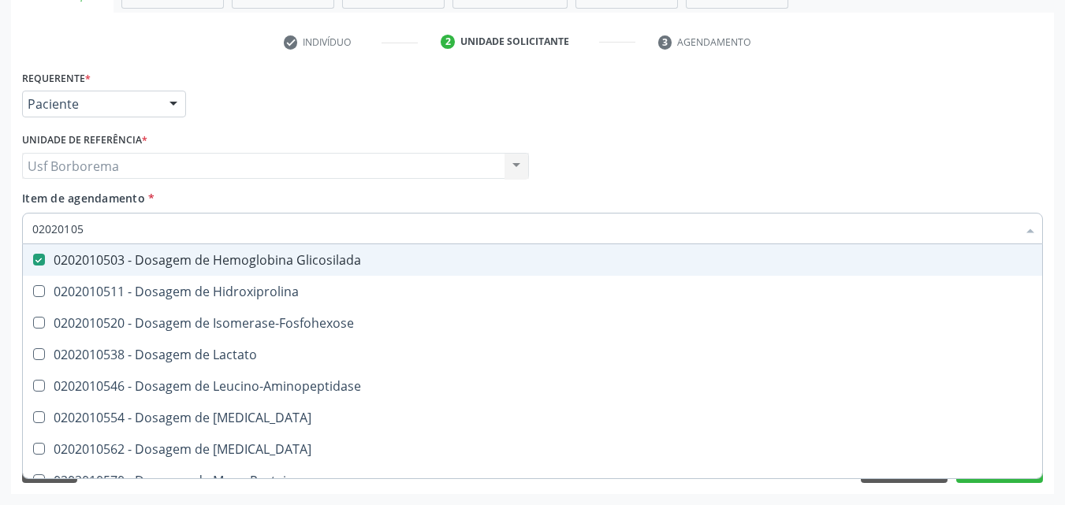
type input "0202010"
checkbox Glicosilada "false"
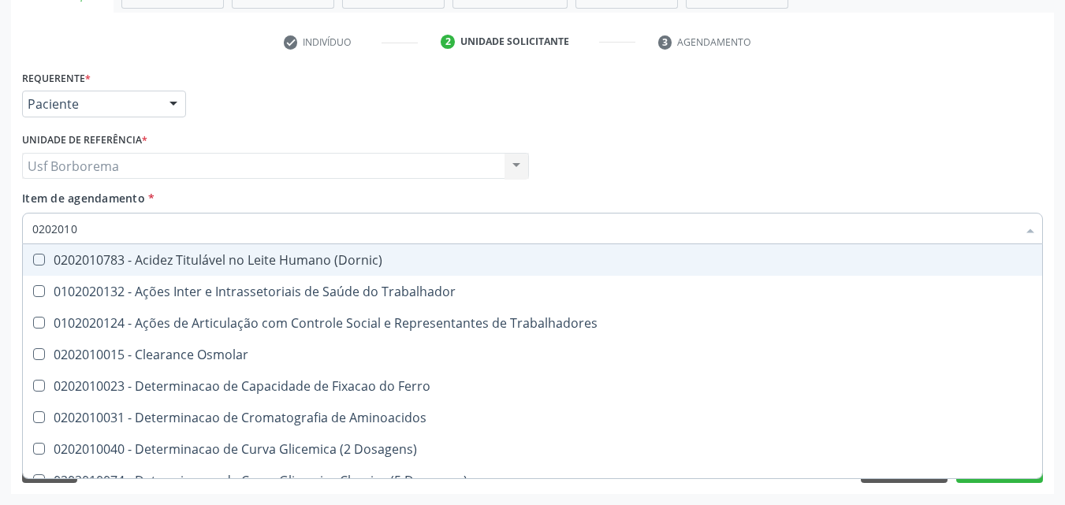
type input "020201"
checkbox Circulante "false"
checkbox III "false"
checkbox Fracoes "false"
checkbox Ionizavel "false"
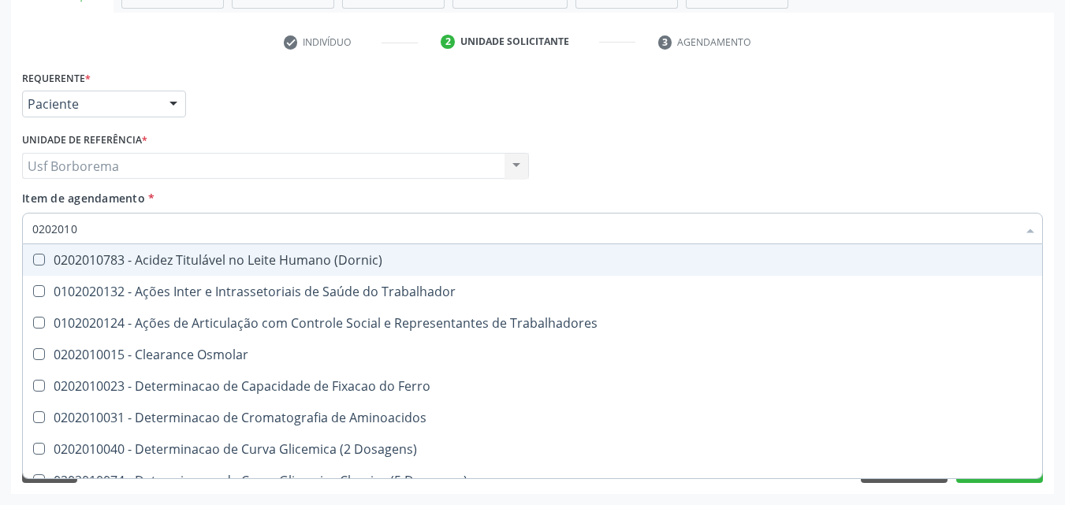
checkbox Hdl "true"
checkbox Ldl "true"
checkbox Total "true"
checkbox Creatinina "true"
checkbox II "false"
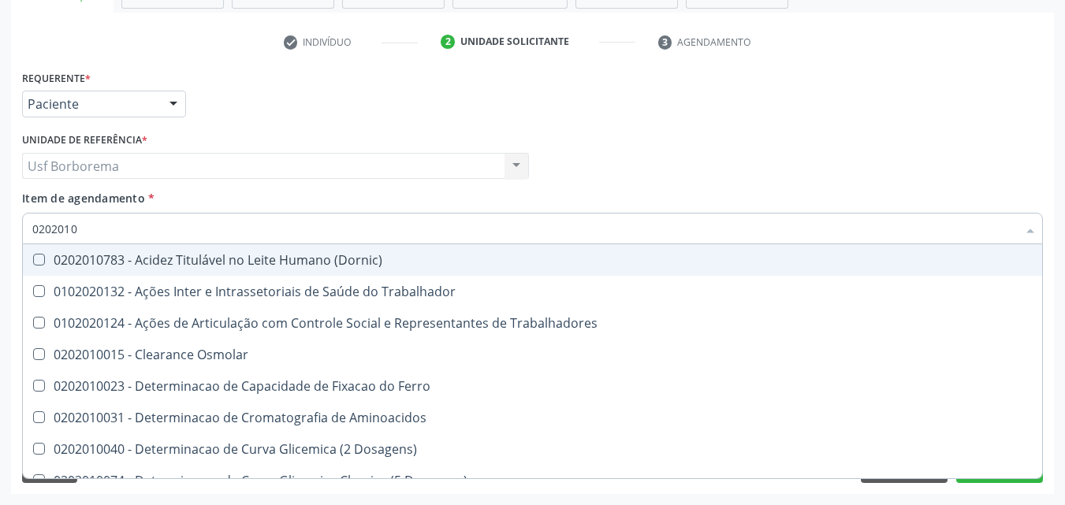
checkbox Serico "false"
checkbox Glicose "true"
checkbox Glicosilada "true"
checkbox Leucino-Aminopeptidase "false"
checkbox Lipase "false"
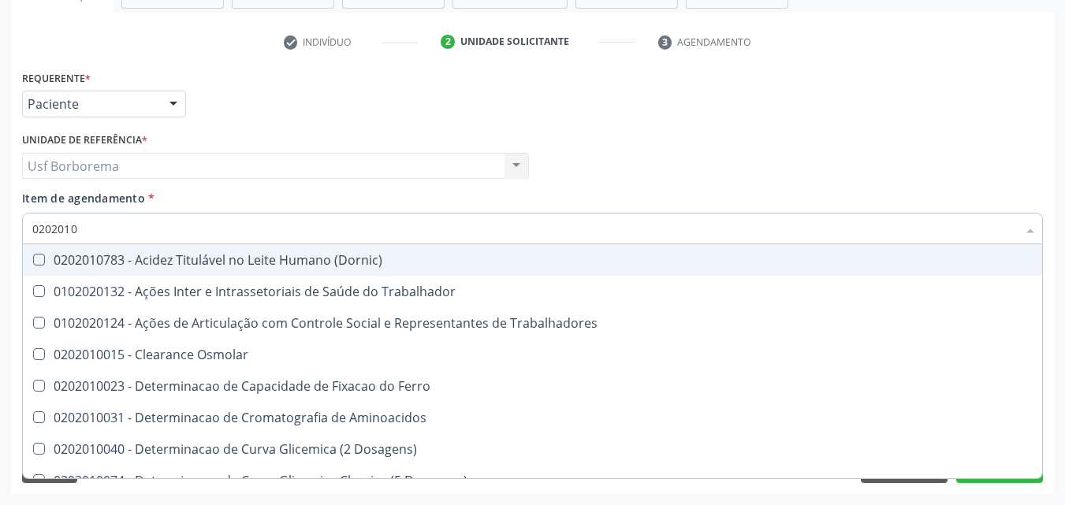
checkbox Muco-Proteinas "false"
checkbox Piruvato "false"
checkbox \(Tgo\) "true"
checkbox \(Tgp\) "true"
type input "02020"
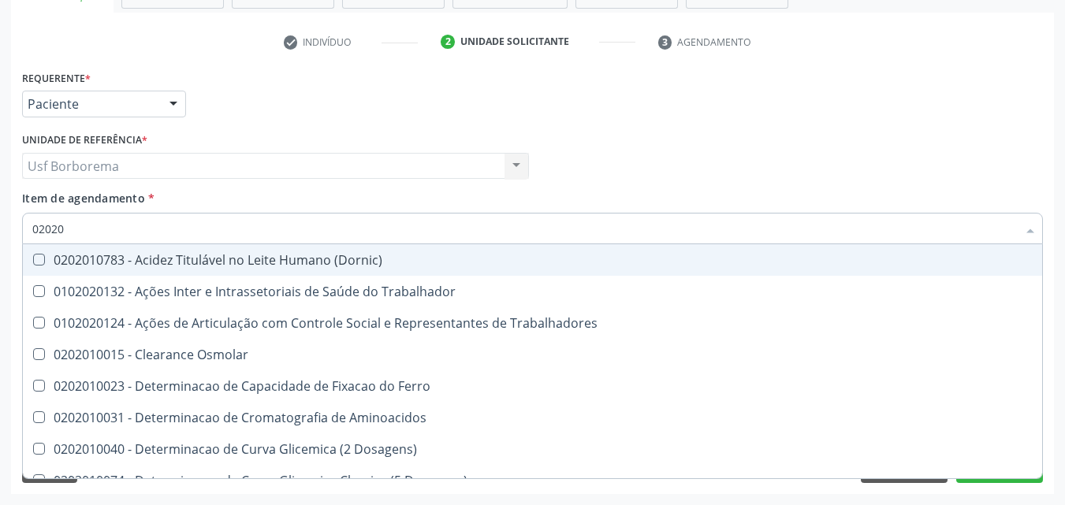
checkbox Hdl "false"
checkbox Ldl "false"
checkbox Total "false"
checkbox Creatinina "false"
checkbox Glicose "false"
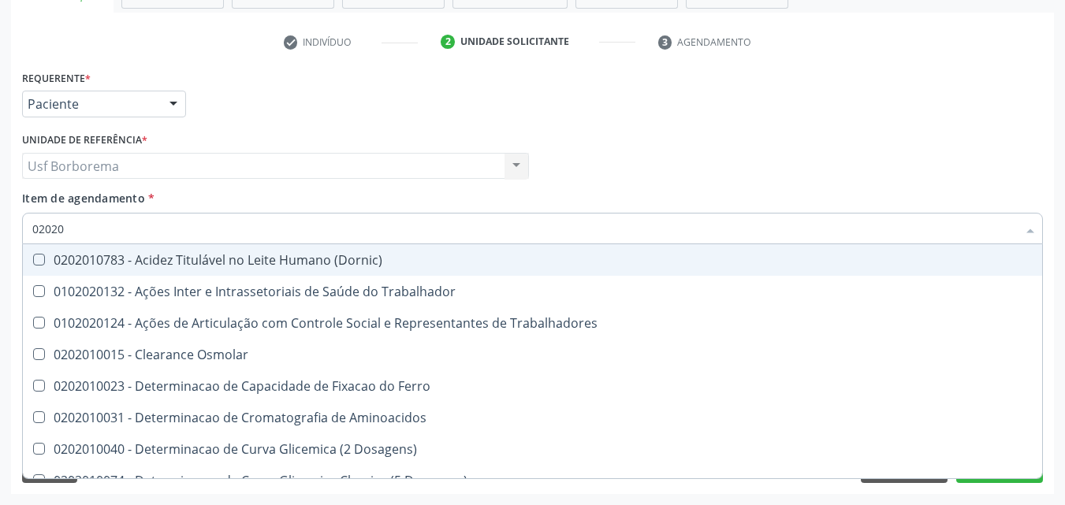
checkbox Glicosilada "false"
checkbox \(Tgo\) "false"
checkbox \(Tgp\) "false"
checkbox Triglicerideos "false"
checkbox Ureia "false"
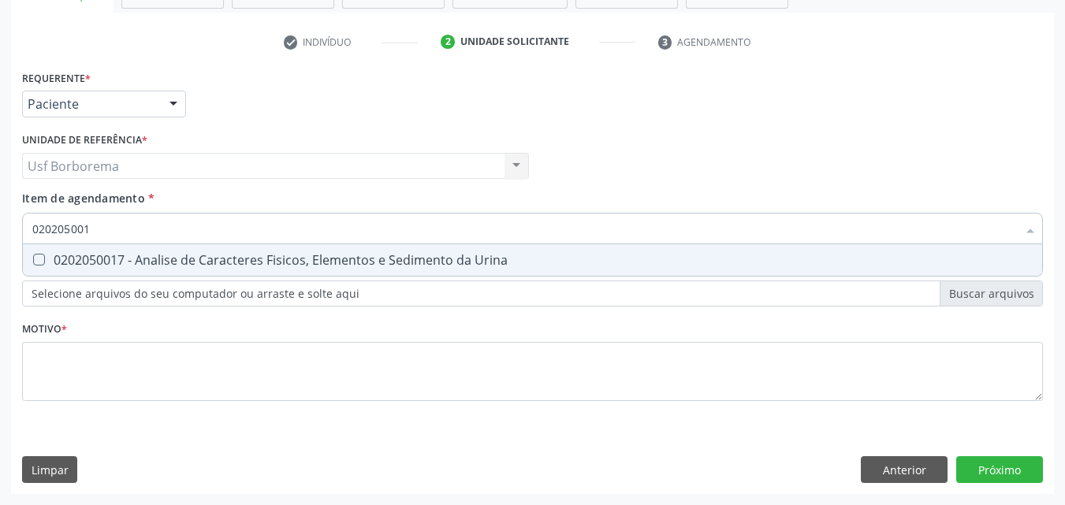
type input "0202050017"
click at [162, 259] on div "0202050017 - Analise de Caracteres Fisicos, Elementos e Sedimento da Urina" at bounding box center [532, 260] width 1000 height 13
checkbox Urina "true"
click at [196, 229] on input "0202050017" at bounding box center [524, 229] width 984 height 32
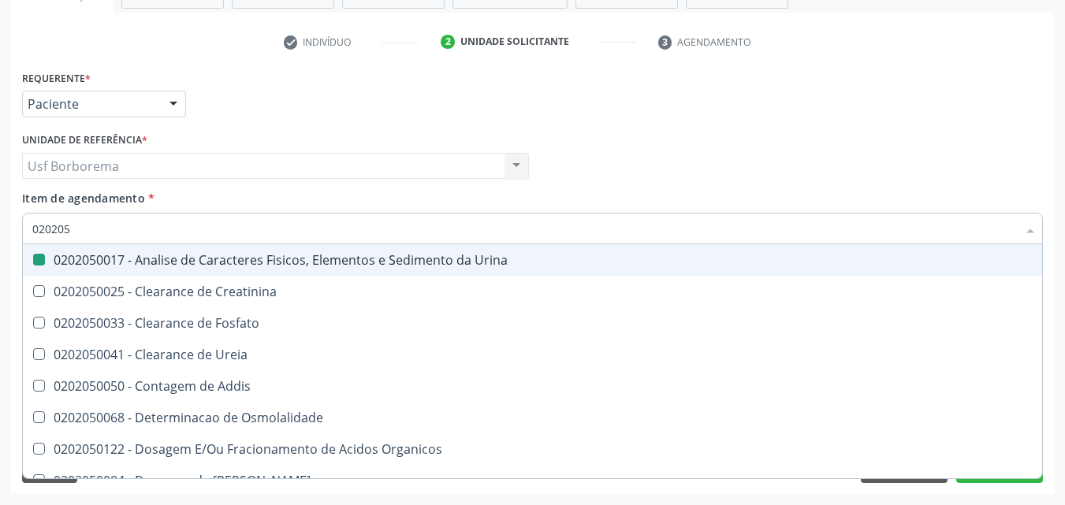
type input "02020"
checkbox Urina "false"
checkbox Fosfato "true"
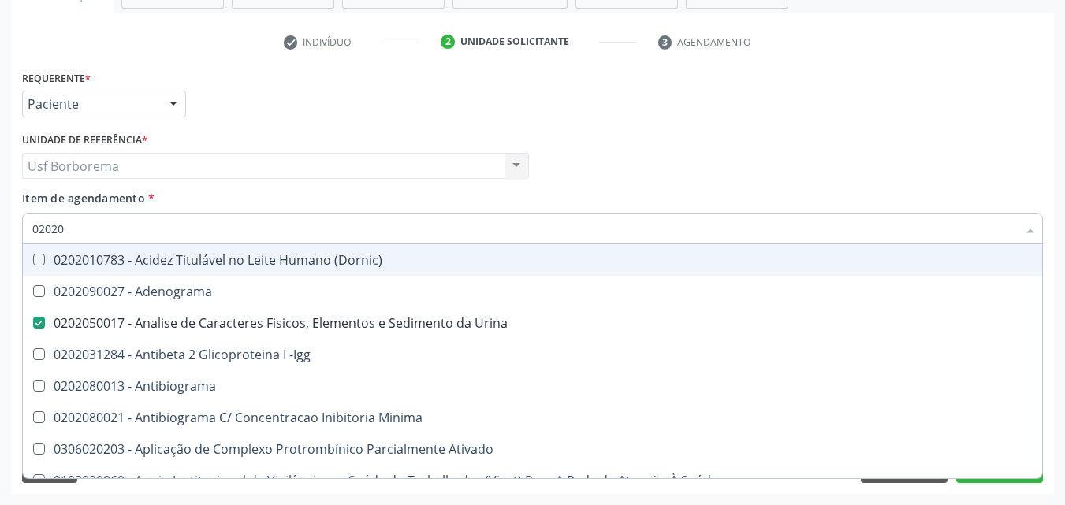
type input "020201"
checkbox Urina "false"
checkbox \(Pos-Pasteurização\) "true"
checkbox Molecular "true"
checkbox Parceria\) "true"
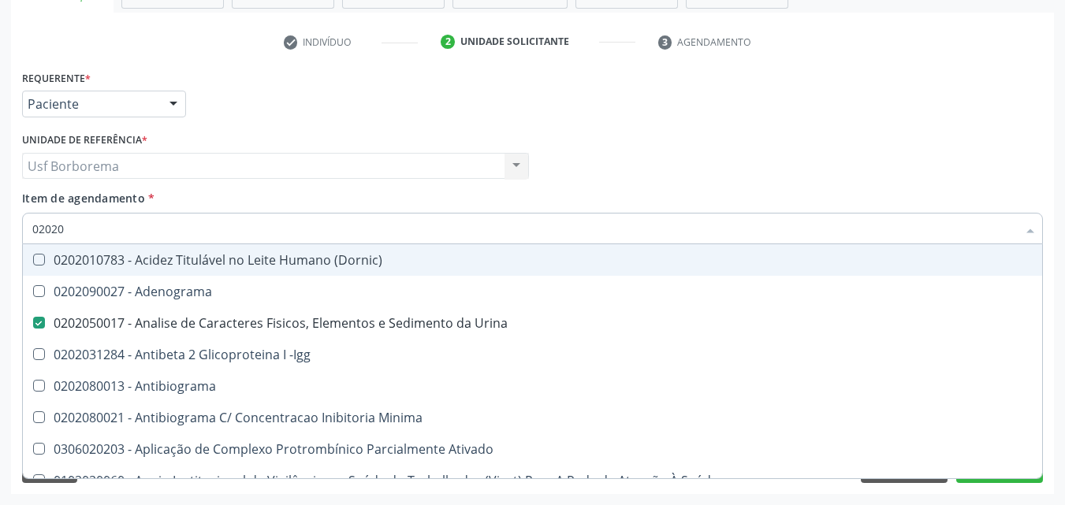
checkbox Gestante "true"
checkbox T3 "true"
checkbox Coagulação "true"
checkbox 17-Hidroxicorticosteroides "true"
checkbox D "true"
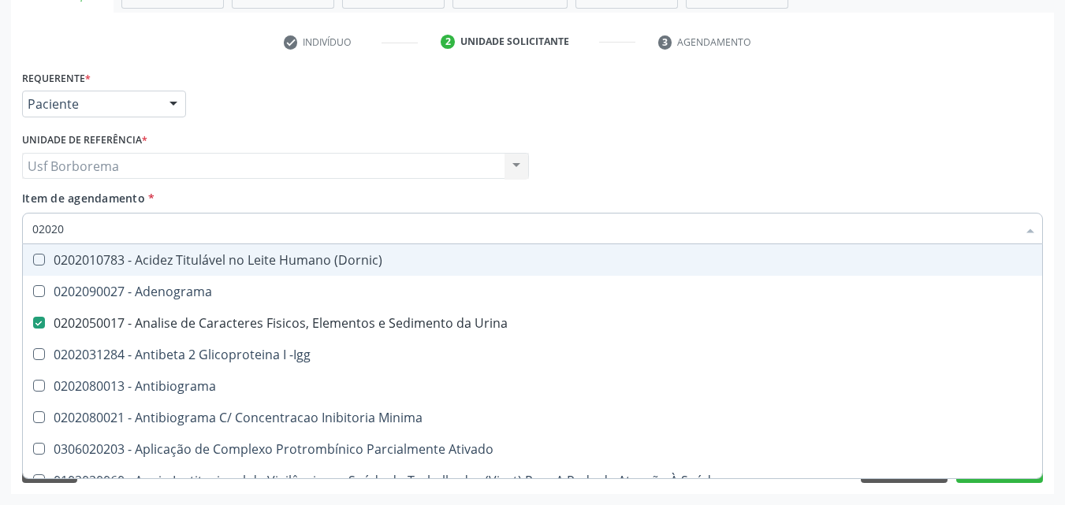
checkbox Acetona "true"
checkbox Ascorbico "true"
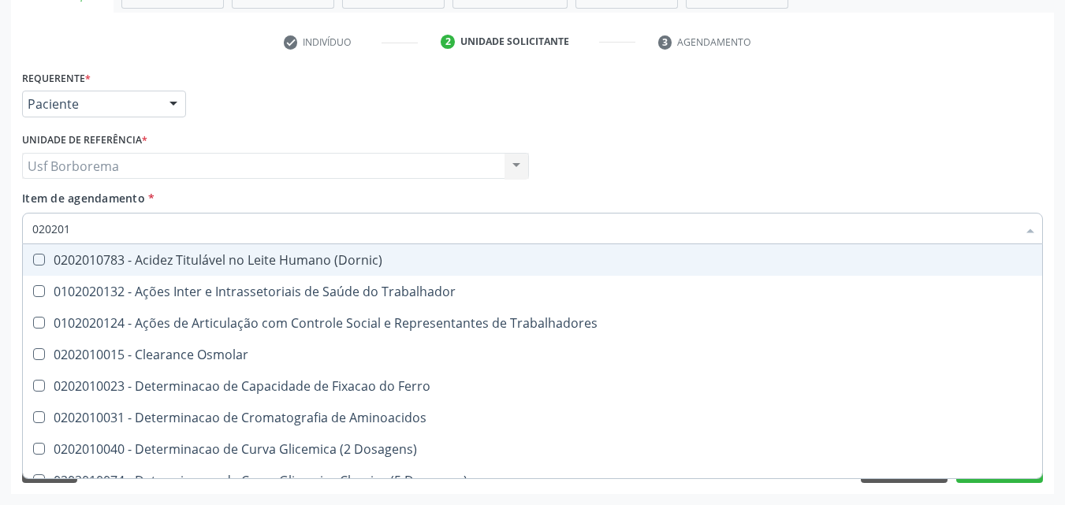
type input "0202010"
checkbox Circulante "true"
checkbox III "true"
checkbox Fracoes "true"
checkbox Ionizavel "true"
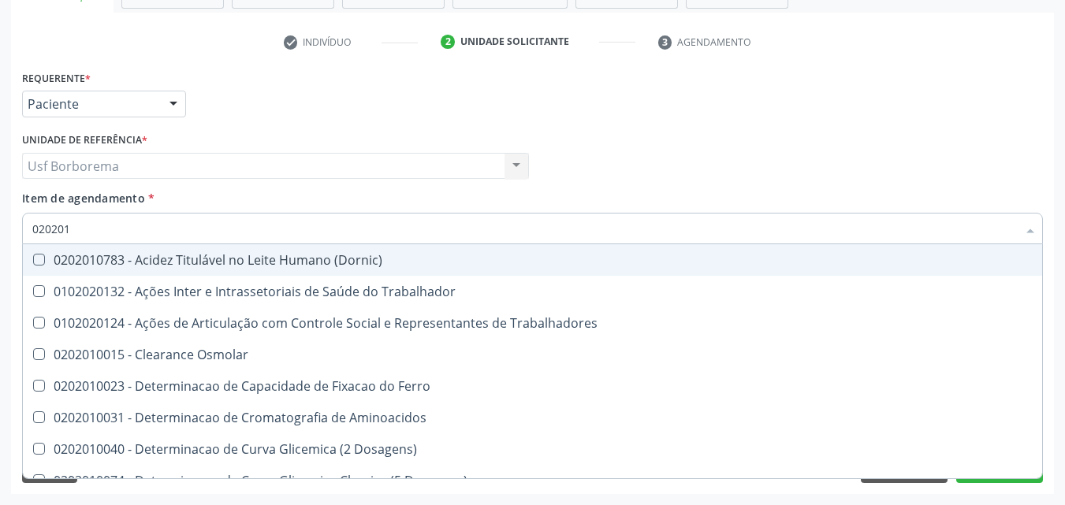
checkbox Hdl "false"
checkbox Ldl "false"
checkbox Total "false"
checkbox Creatinina "false"
checkbox II "true"
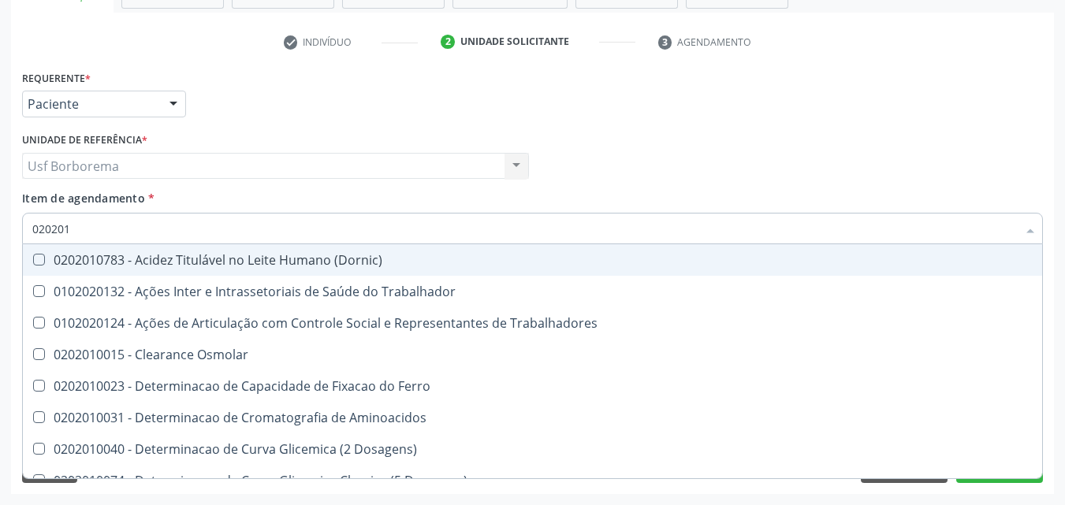
checkbox Serico "true"
checkbox Glicose "false"
checkbox Glicosilada "false"
checkbox Leucino-Aminopeptidase "true"
checkbox Lipase "true"
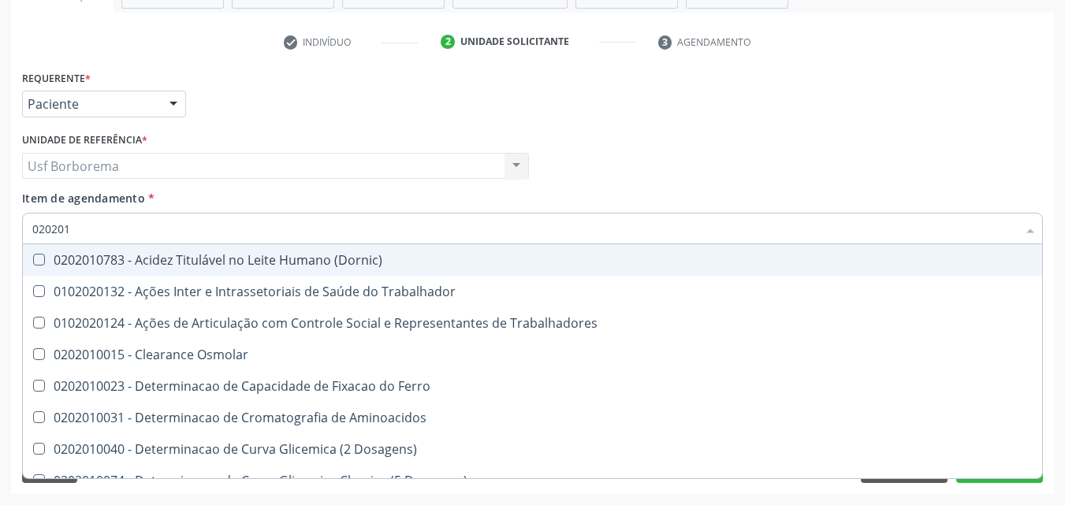
checkbox Muco-Proteinas "true"
checkbox Piruvato "true"
checkbox \(Tgo\) "false"
checkbox \(Tgp\) "false"
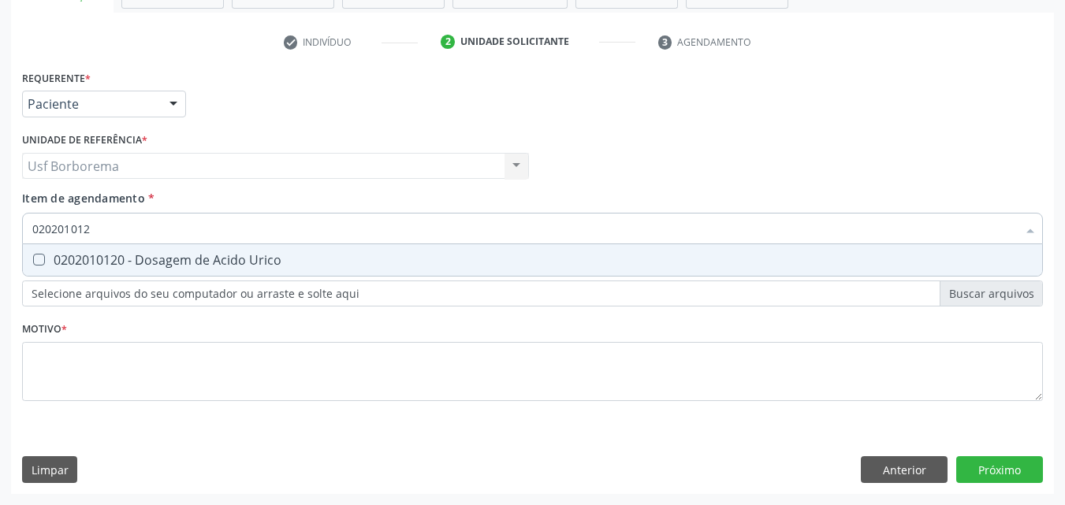
type input "0202010120"
click at [185, 255] on div "0202010120 - Dosagem de Acido Urico" at bounding box center [532, 260] width 1000 height 13
checkbox Urico "true"
click at [193, 229] on input "0202010120" at bounding box center [524, 229] width 984 height 32
type input "02020101"
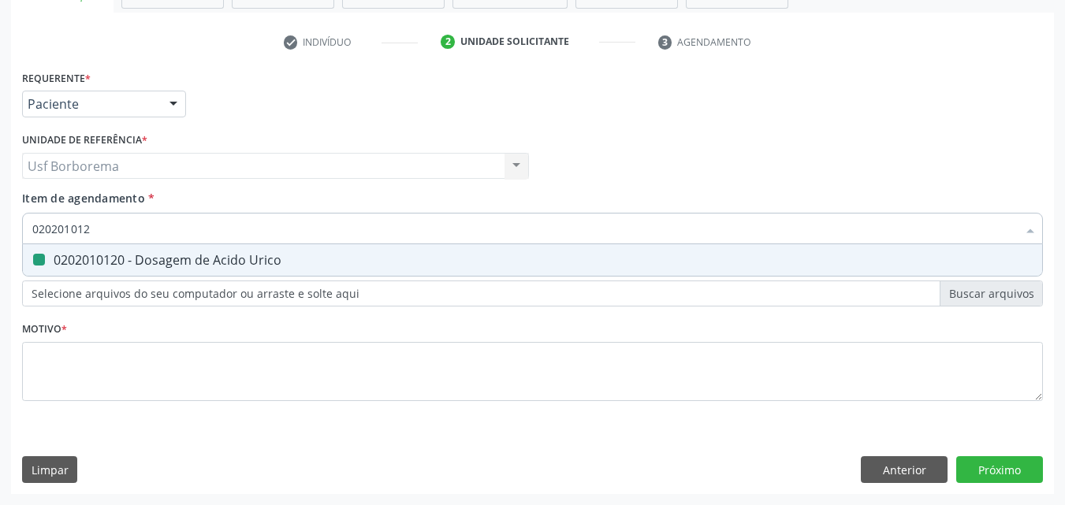
checkbox Urico "false"
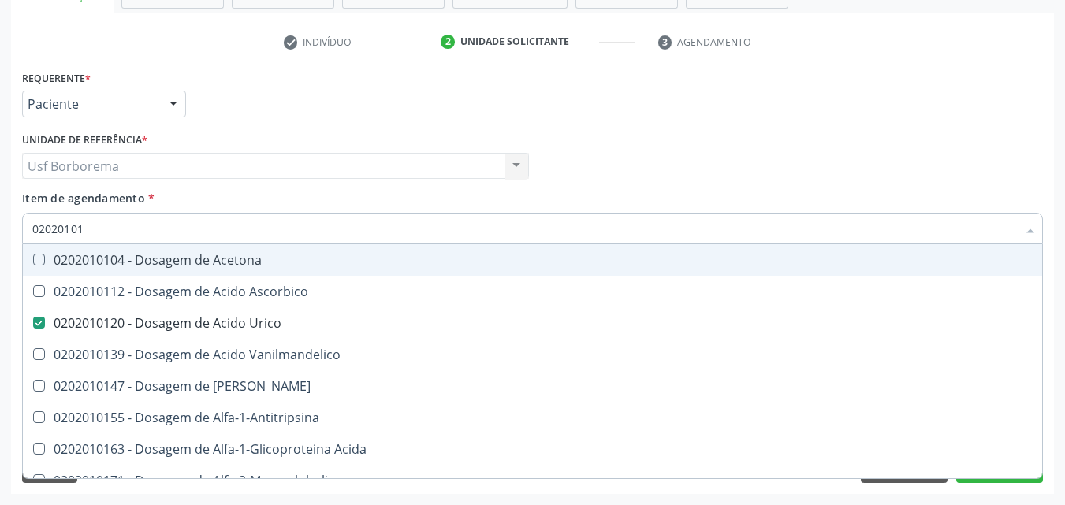
type input "0202010"
checkbox Urico "false"
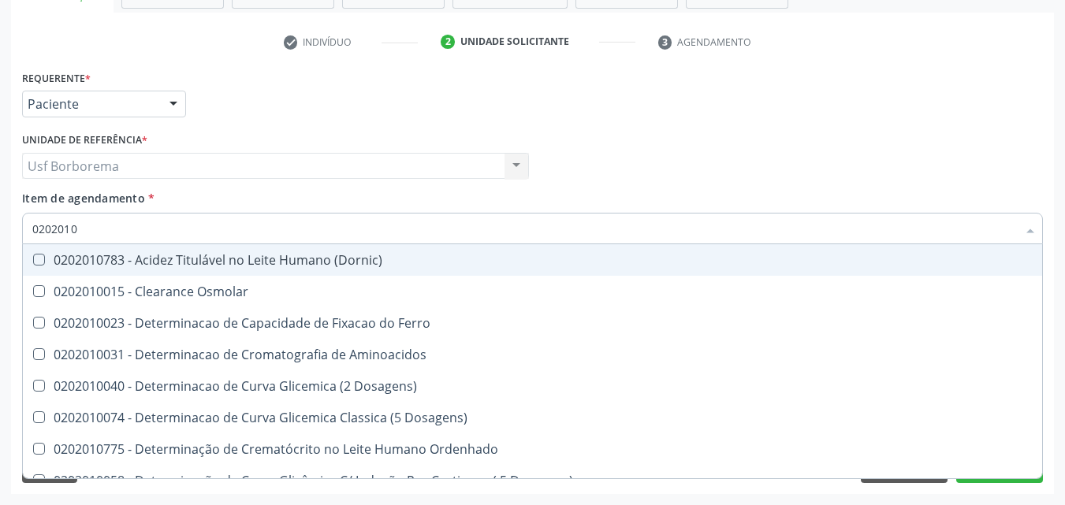
type input "020201"
checkbox Urico "false"
checkbox Amonia "true"
checkbox Hdl "false"
checkbox Ldl "false"
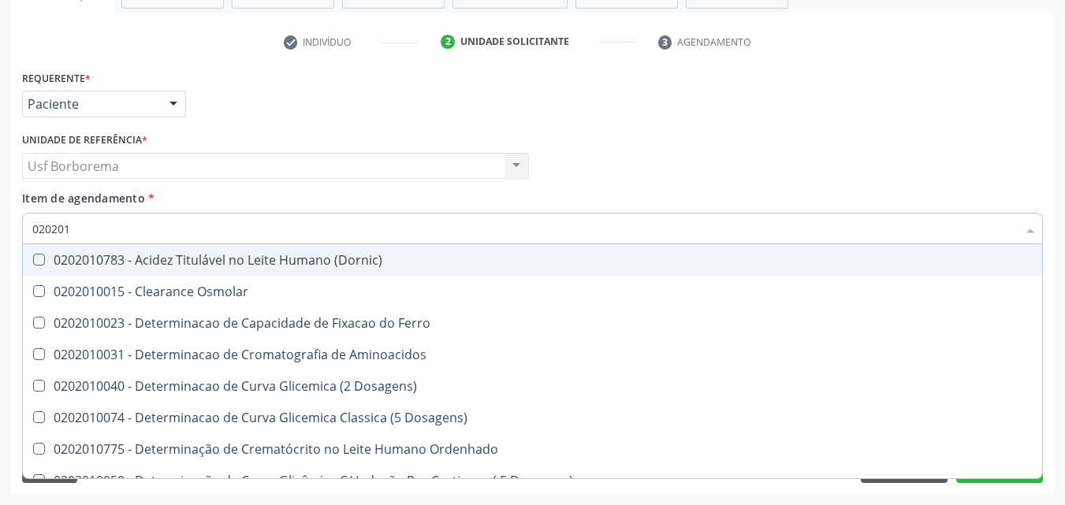
checkbox Total "false"
checkbox Creatinina "false"
checkbox Latica "true"
checkbox Fracionadas\) "true"
checkbox Ferritina "true"
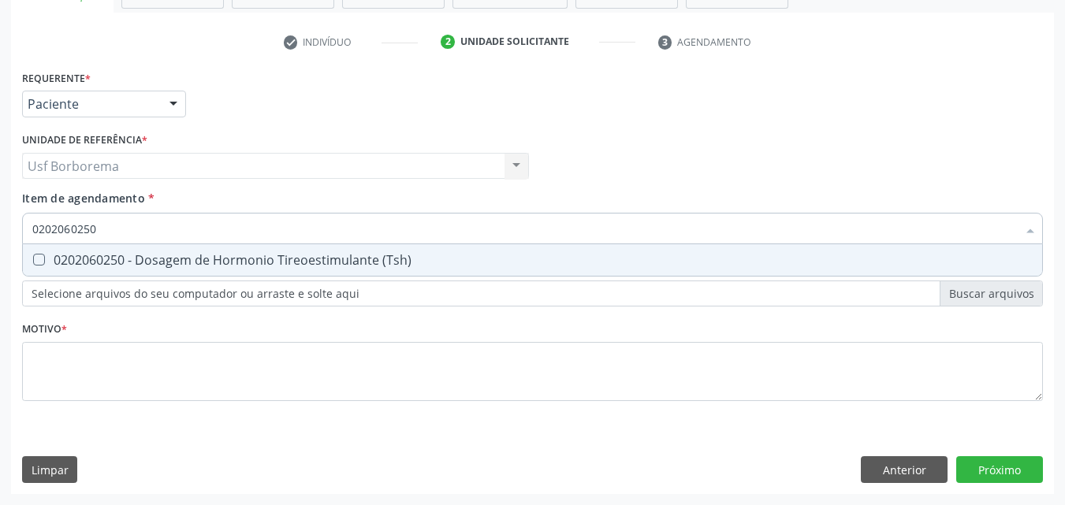
click at [183, 262] on div "0202060250 - Dosagem de Hormonio Tireoestimulante (Tsh)" at bounding box center [532, 260] width 1000 height 13
click at [169, 227] on input "0202060250" at bounding box center [524, 229] width 984 height 32
click at [173, 255] on div "0202060381 - Dosagem de Tiroxina Livre (T4 Livre)" at bounding box center [532, 260] width 1000 height 13
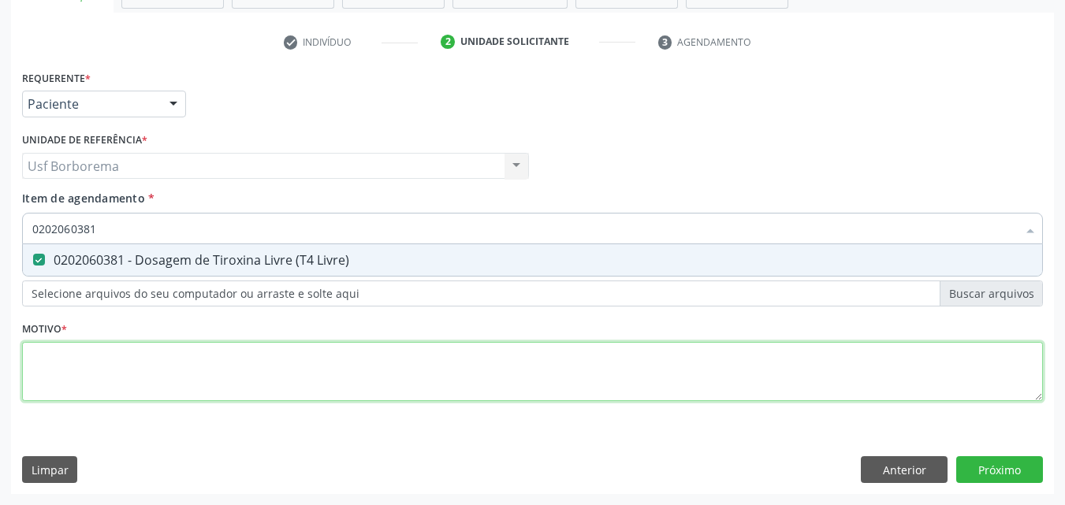
click at [169, 377] on div "Requerente * Paciente Médico(a) Enfermeiro(a) Paciente Nenhum resultado encontr…" at bounding box center [532, 244] width 1021 height 357
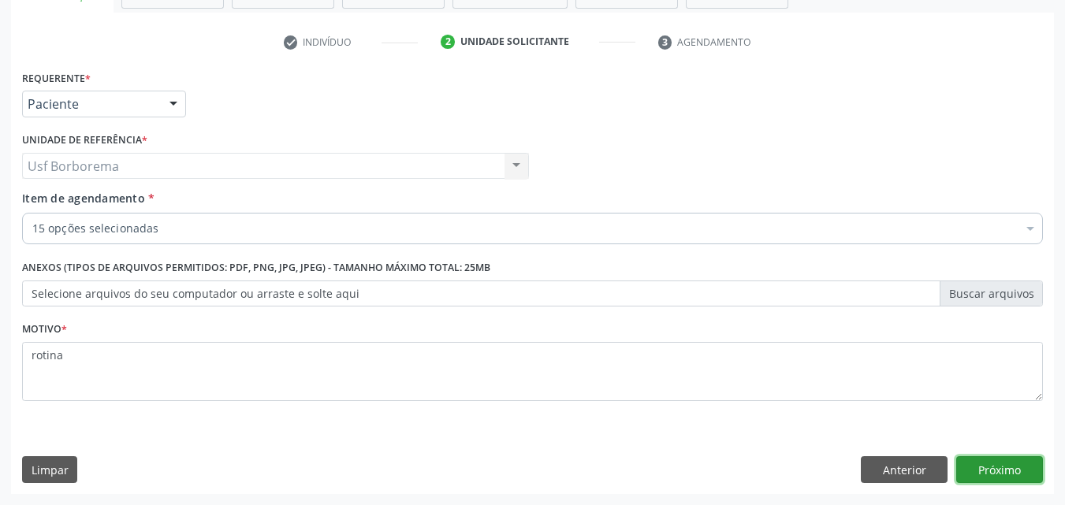
click at [1015, 471] on button "Próximo" at bounding box center [999, 469] width 87 height 27
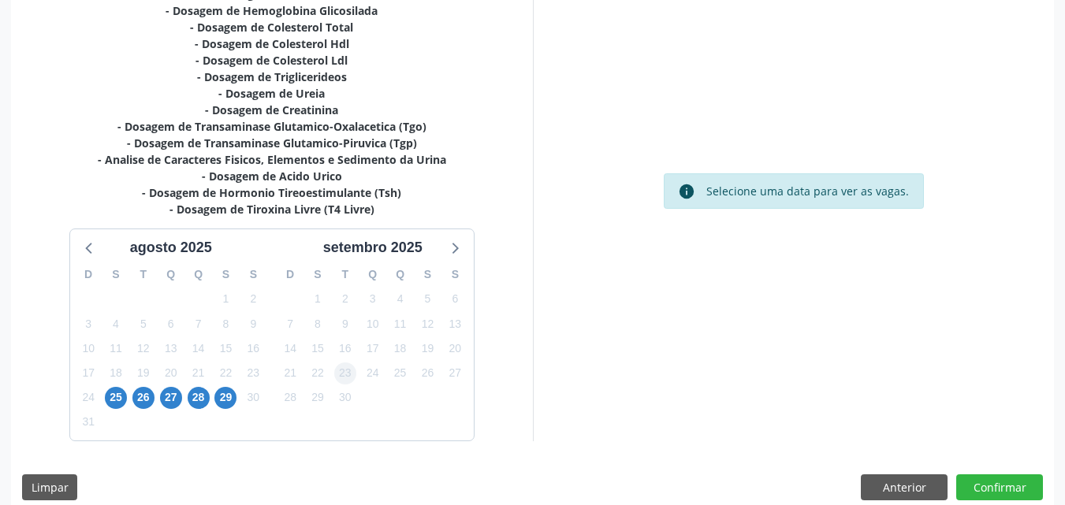
scroll to position [412, 0]
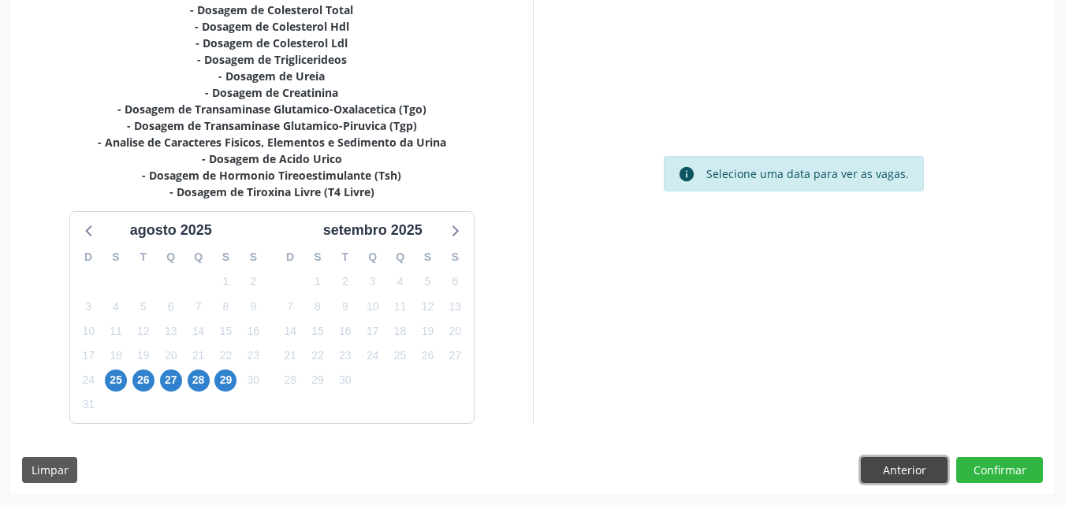
click at [882, 463] on button "Anterior" at bounding box center [904, 470] width 87 height 27
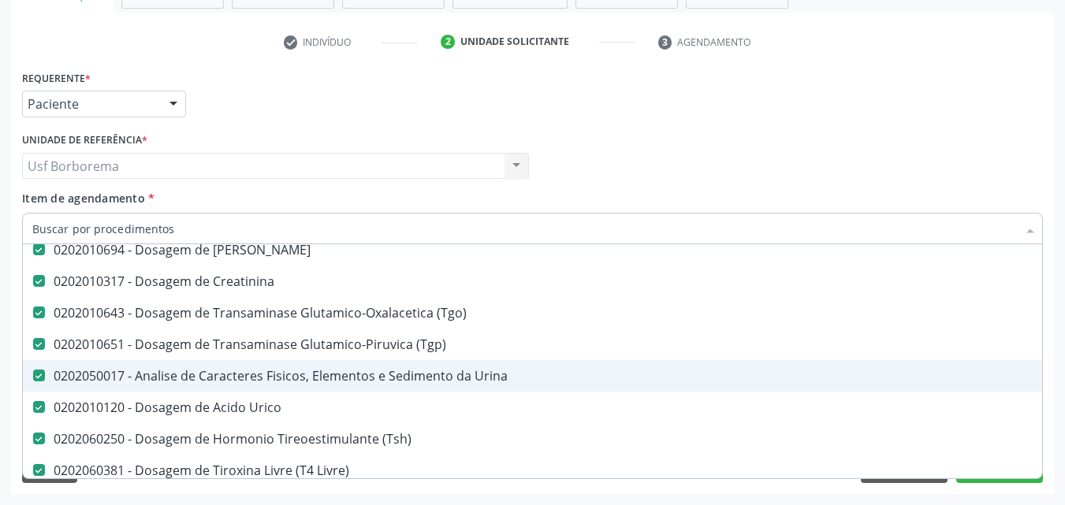
scroll to position [394, 0]
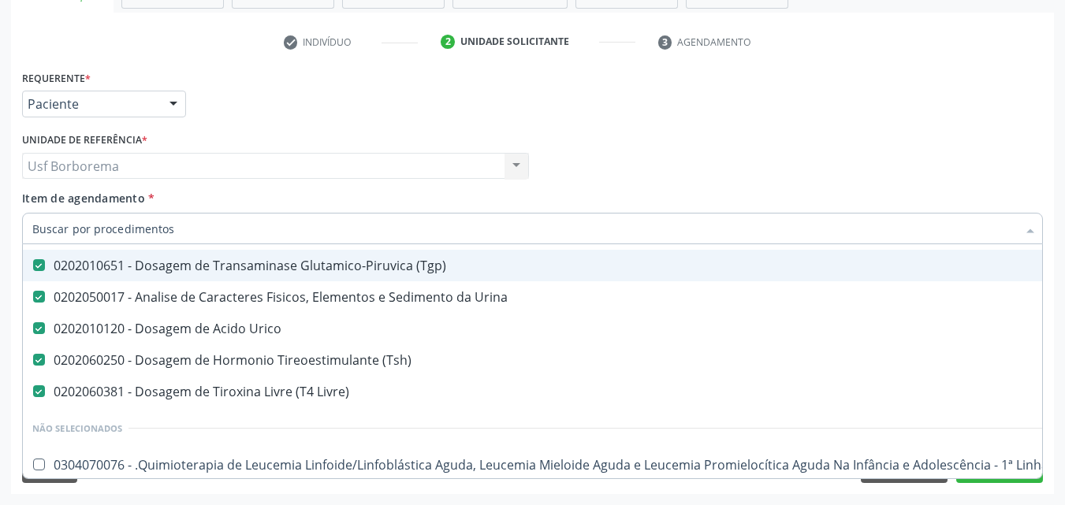
click at [677, 133] on div "Médico Solicitante Por favor, selecione a Unidade de Atendimento primeiro Nenhu…" at bounding box center [532, 158] width 1028 height 61
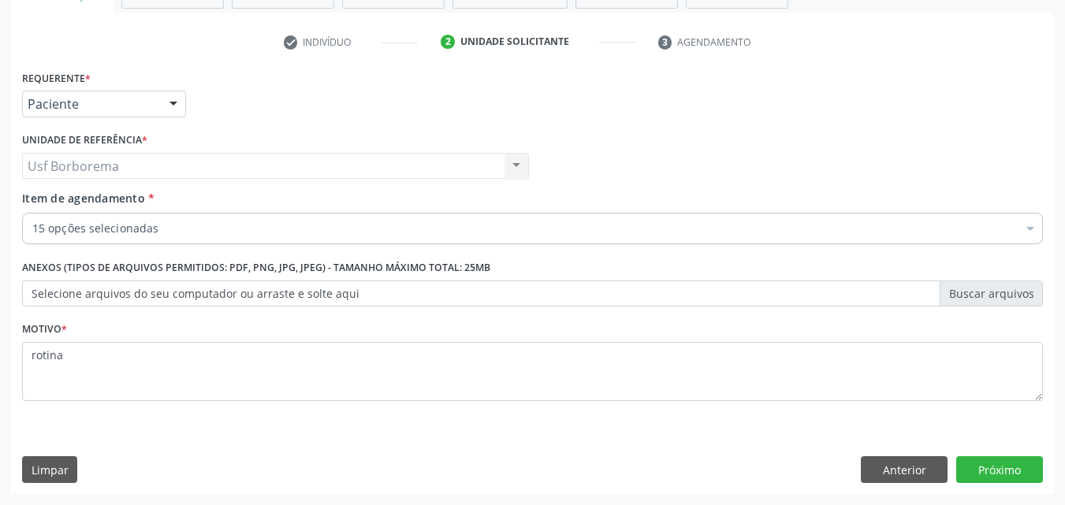
scroll to position [0, 0]
click at [1024, 462] on button "Próximo" at bounding box center [999, 469] width 87 height 27
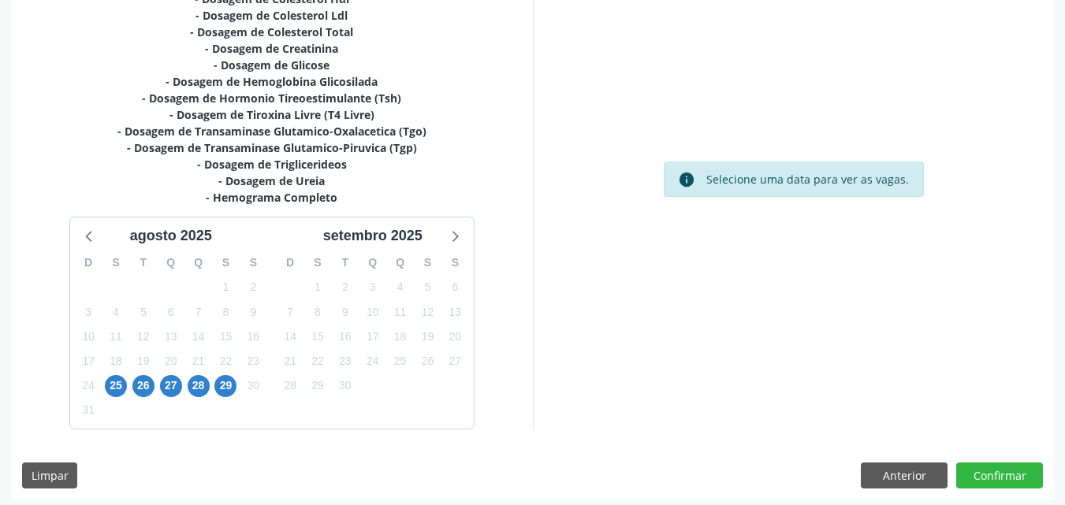
scroll to position [412, 0]
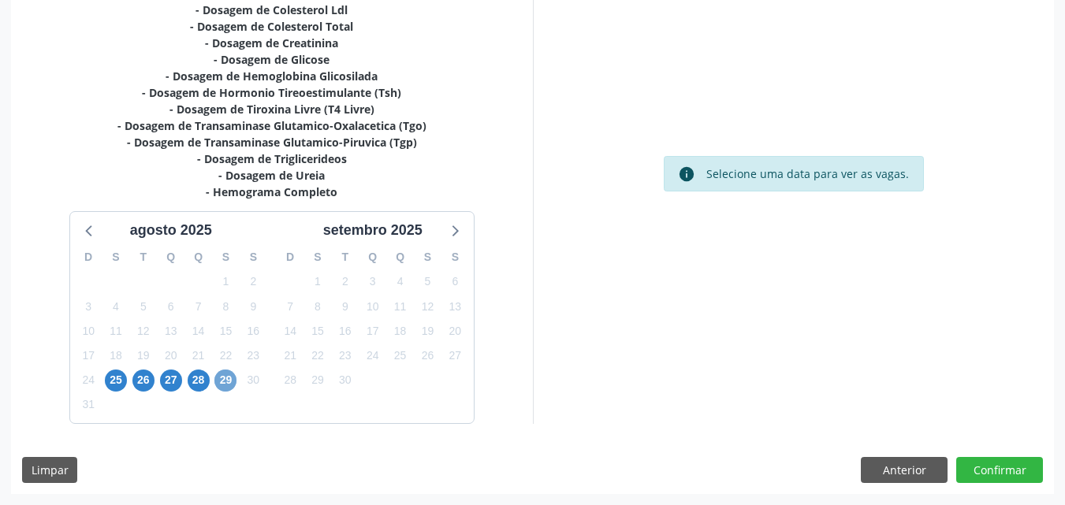
click at [225, 374] on span "29" at bounding box center [225, 381] width 22 height 22
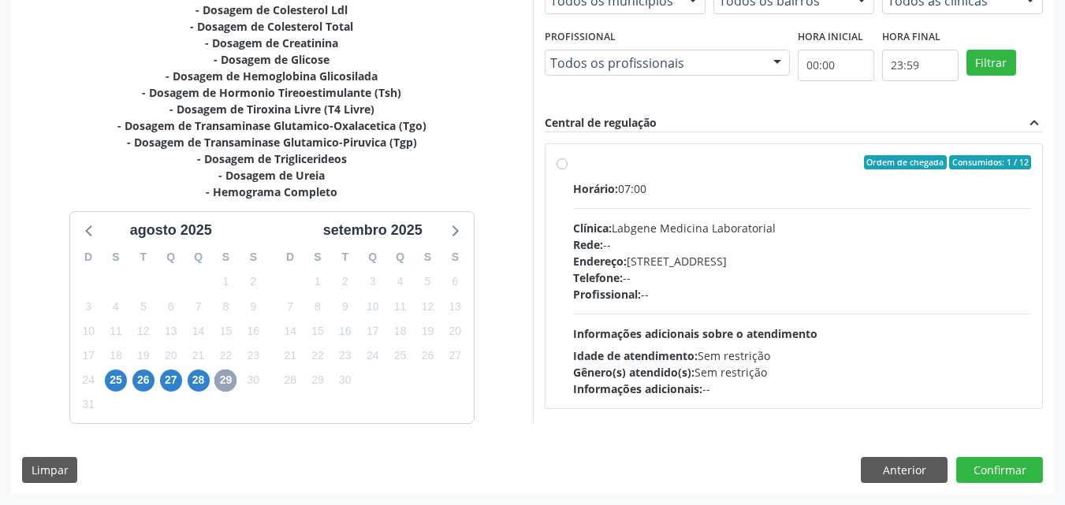
scroll to position [333, 0]
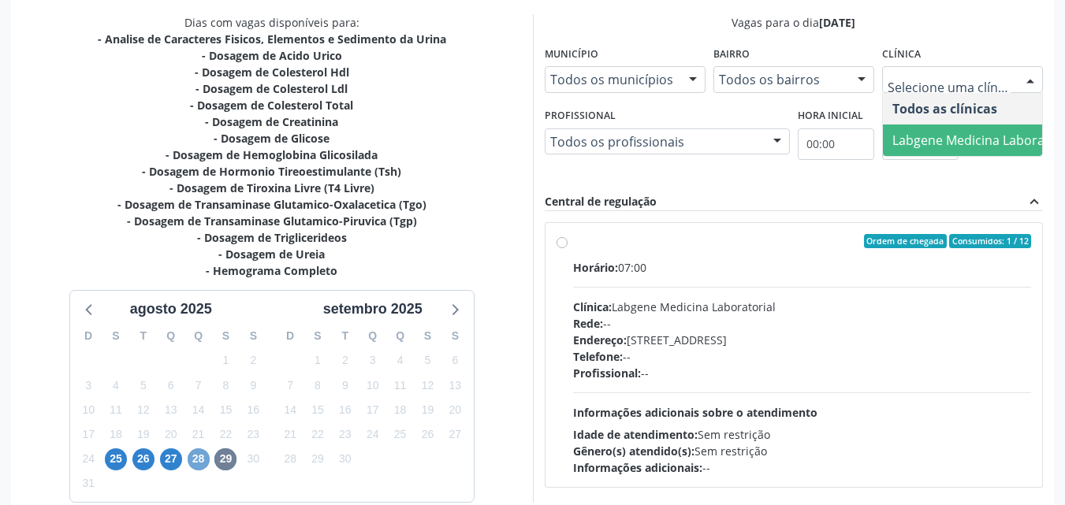
click at [204, 464] on span "28" at bounding box center [199, 459] width 22 height 22
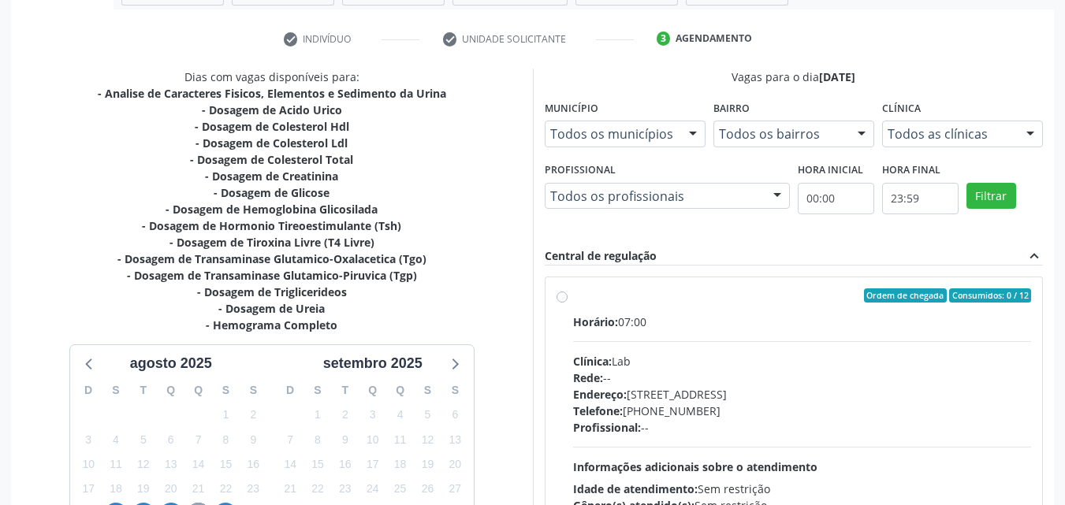
scroll to position [255, 0]
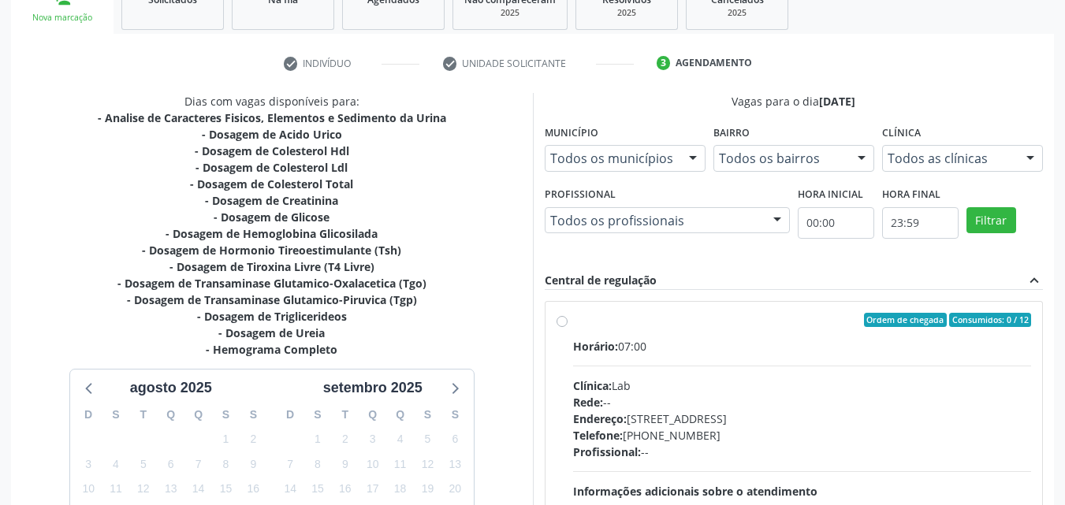
click at [916, 97] on div "Vagas para o dia [DATE]" at bounding box center [794, 101] width 499 height 17
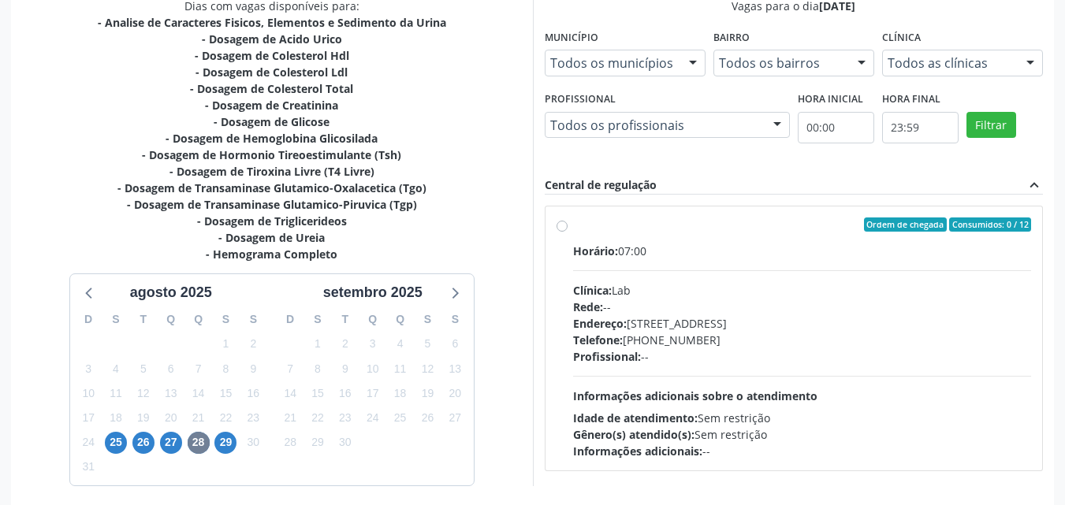
scroll to position [412, 0]
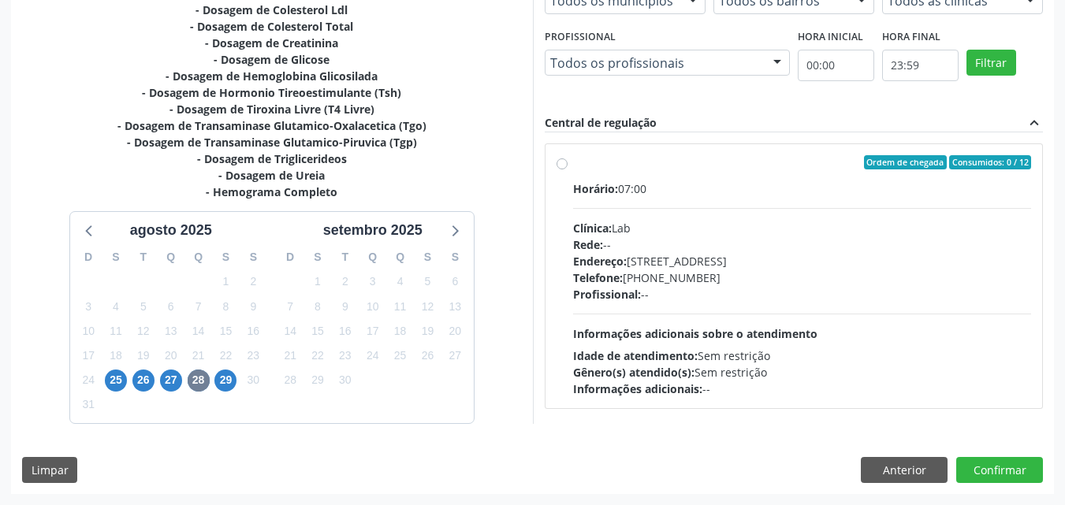
click at [244, 221] on div "agosto 2025" at bounding box center [171, 230] width 186 height 21
click at [175, 194] on div "- Hemograma Completo" at bounding box center [272, 192] width 348 height 17
click at [147, 180] on div "- Dosagem de Ureia" at bounding box center [272, 175] width 348 height 17
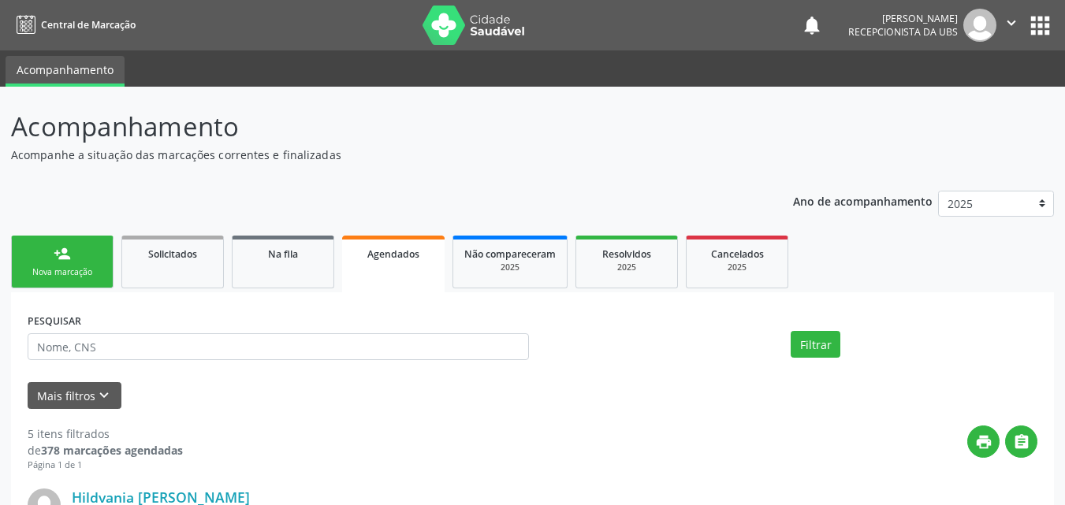
select select "7"
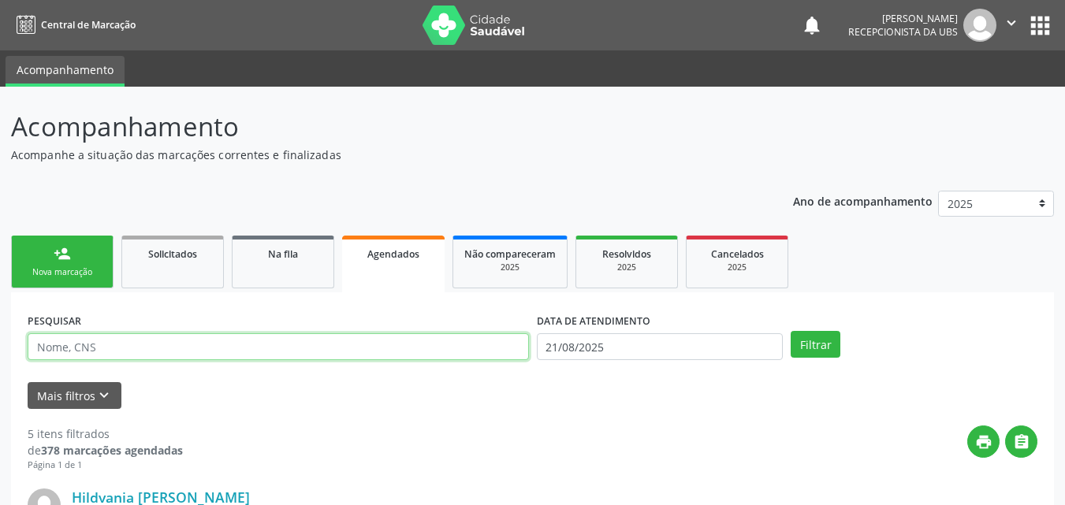
click at [373, 347] on input "text" at bounding box center [278, 346] width 501 height 27
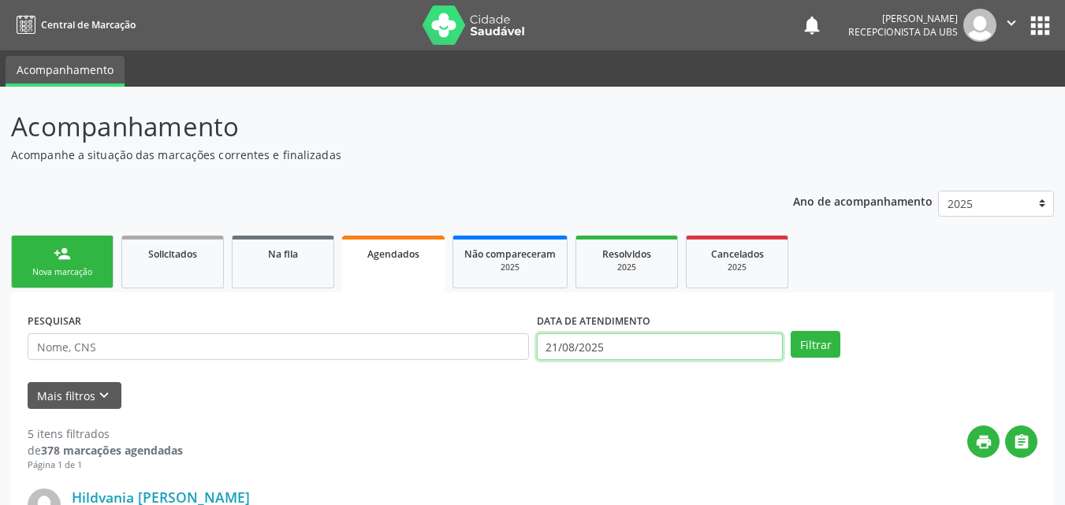
click at [567, 351] on input "21/08/2025" at bounding box center [660, 346] width 247 height 27
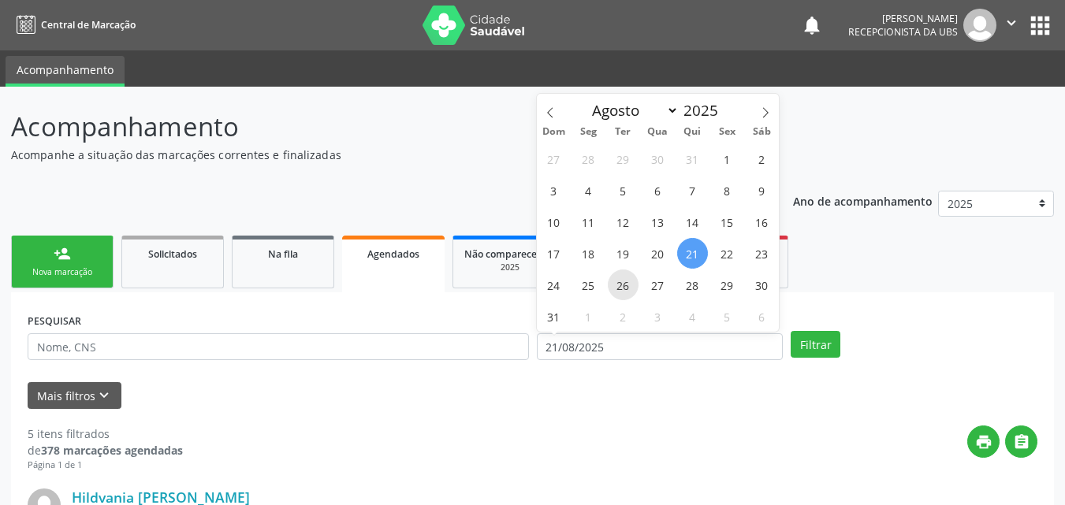
click at [622, 288] on span "26" at bounding box center [623, 285] width 31 height 31
type input "26/08/2025"
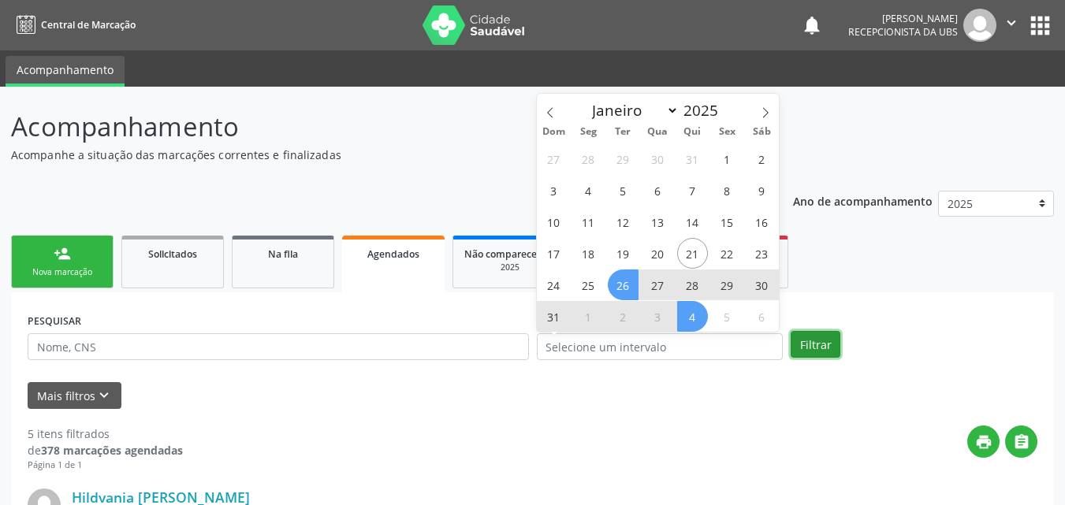
click at [805, 334] on button "Filtrar" at bounding box center [815, 344] width 50 height 27
select select "7"
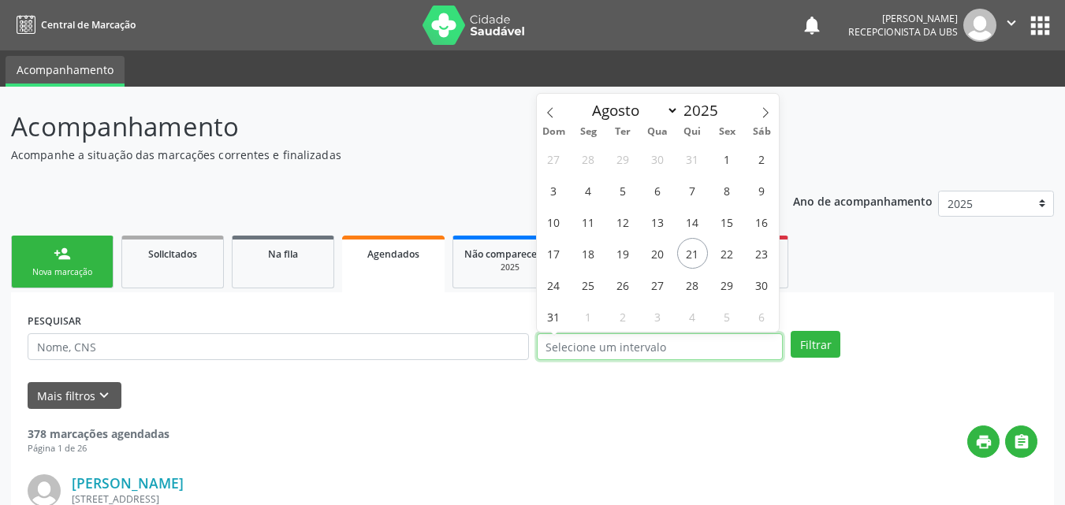
click at [723, 341] on input "text" at bounding box center [660, 346] width 247 height 27
click at [626, 291] on span "26" at bounding box center [623, 285] width 31 height 31
type input "26/08/2025"
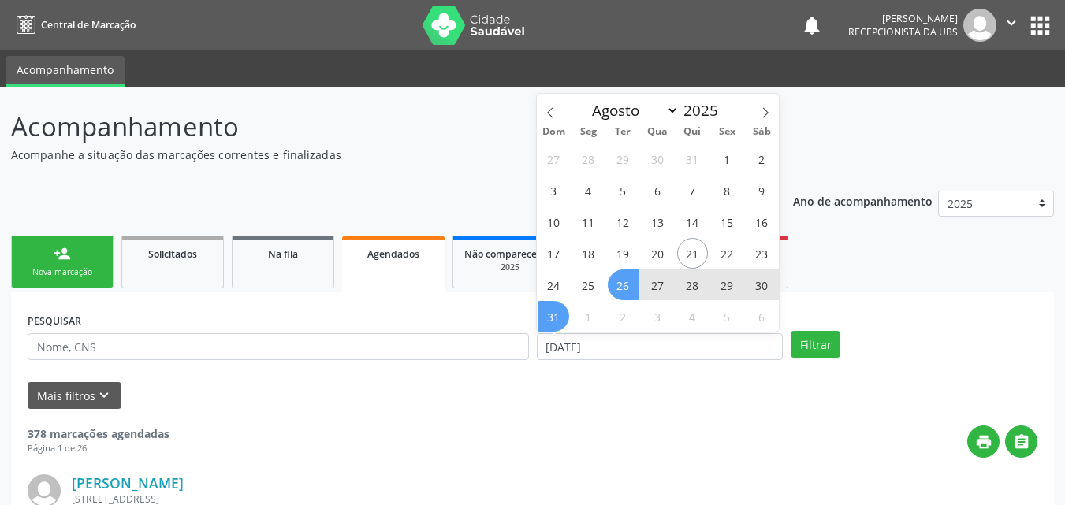
click at [559, 305] on span "31" at bounding box center [553, 316] width 31 height 31
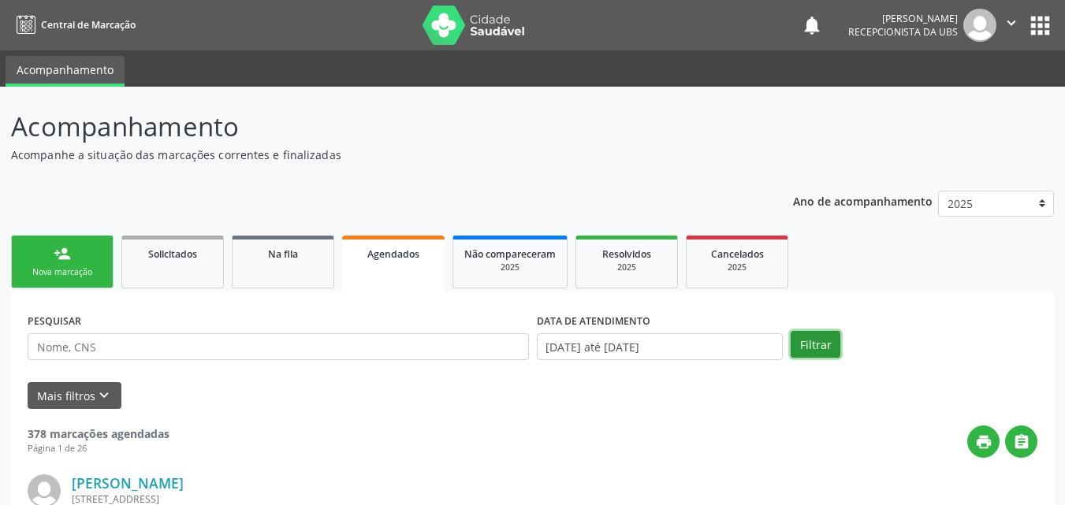
click at [804, 337] on button "Filtrar" at bounding box center [815, 344] width 50 height 27
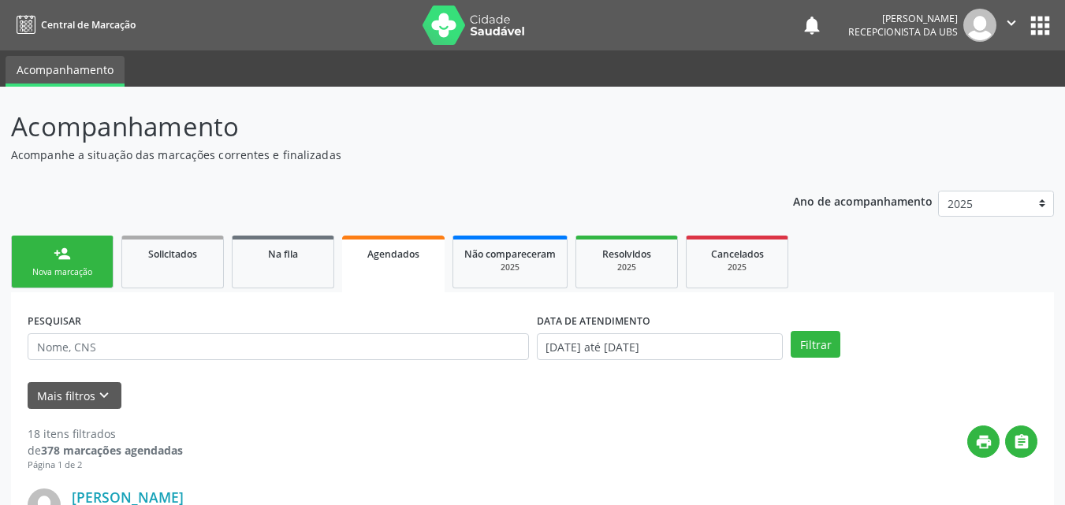
click at [35, 251] on link "person_add Nova marcação" at bounding box center [62, 262] width 102 height 53
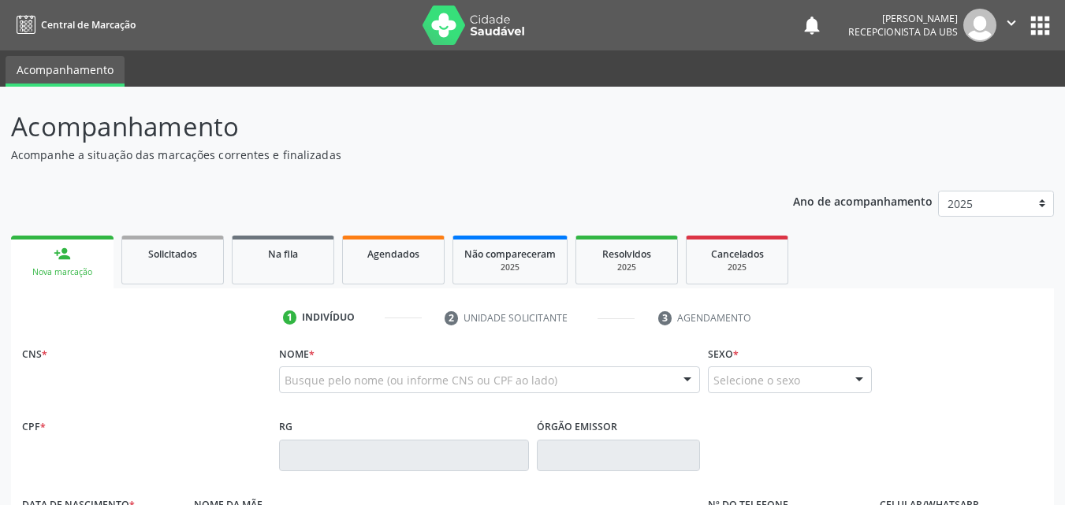
click at [36, 252] on link "person_add Nova marcação" at bounding box center [62, 262] width 102 height 53
